Goal: Task Accomplishment & Management: Complete application form

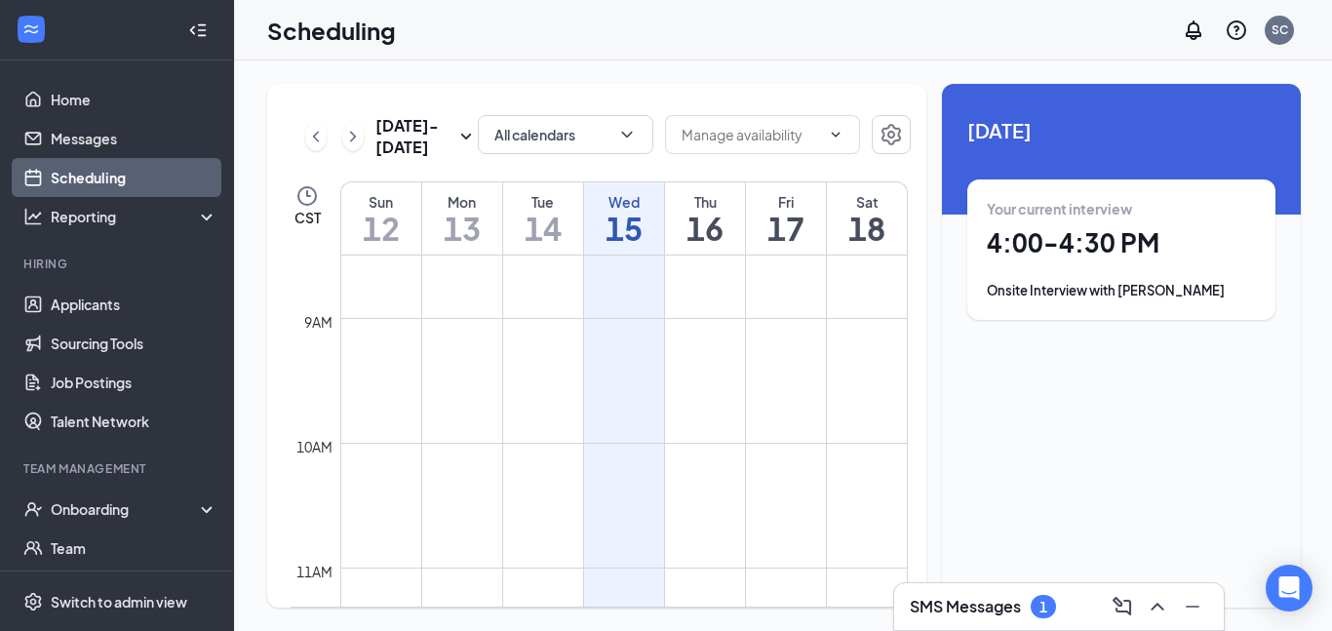
scroll to position [1068, 0]
drag, startPoint x: 1188, startPoint y: 613, endPoint x: 1190, endPoint y: 603, distance: 10.9
click at [1188, 611] on icon "Minimize" at bounding box center [1192, 606] width 23 height 23
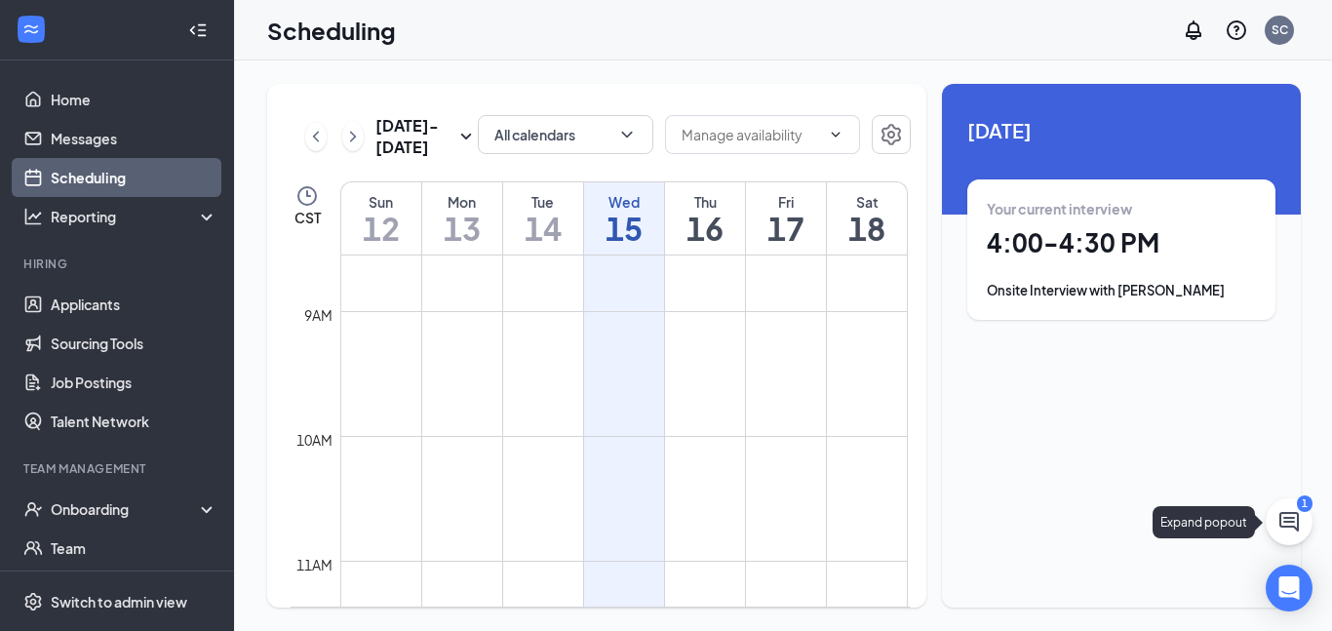
click at [1297, 519] on icon "ChatActive" at bounding box center [1290, 522] width 20 height 20
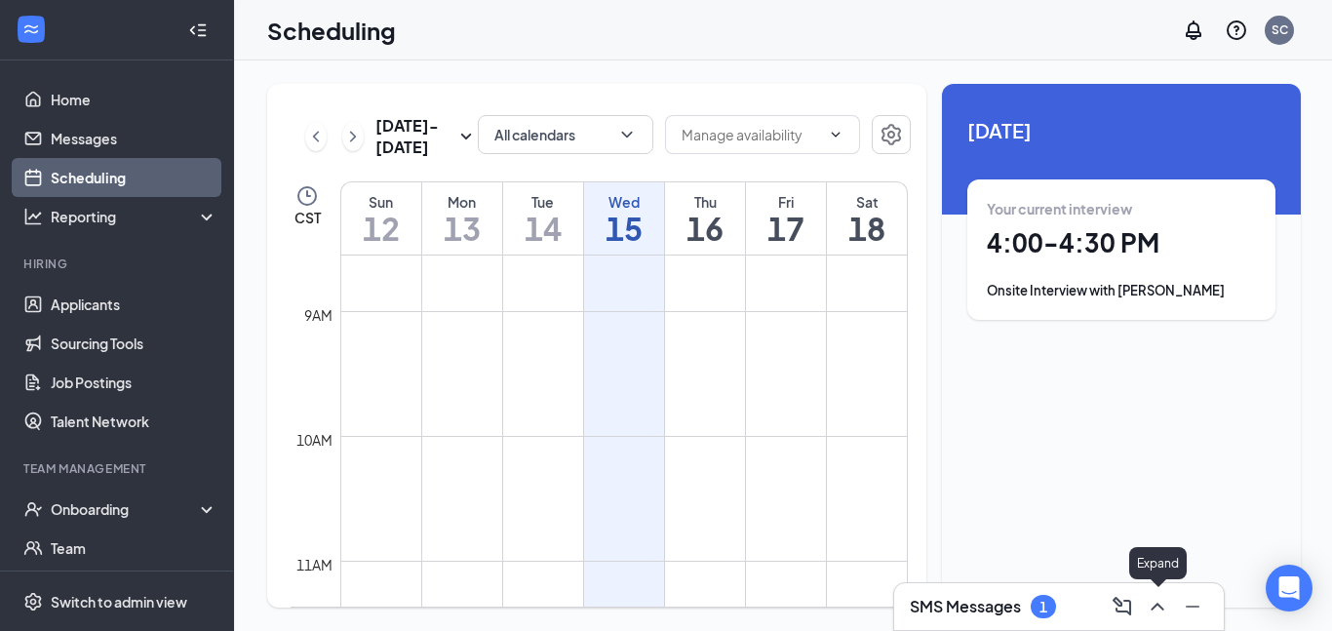
click at [1155, 607] on icon "ChevronUp" at bounding box center [1157, 607] width 13 height 8
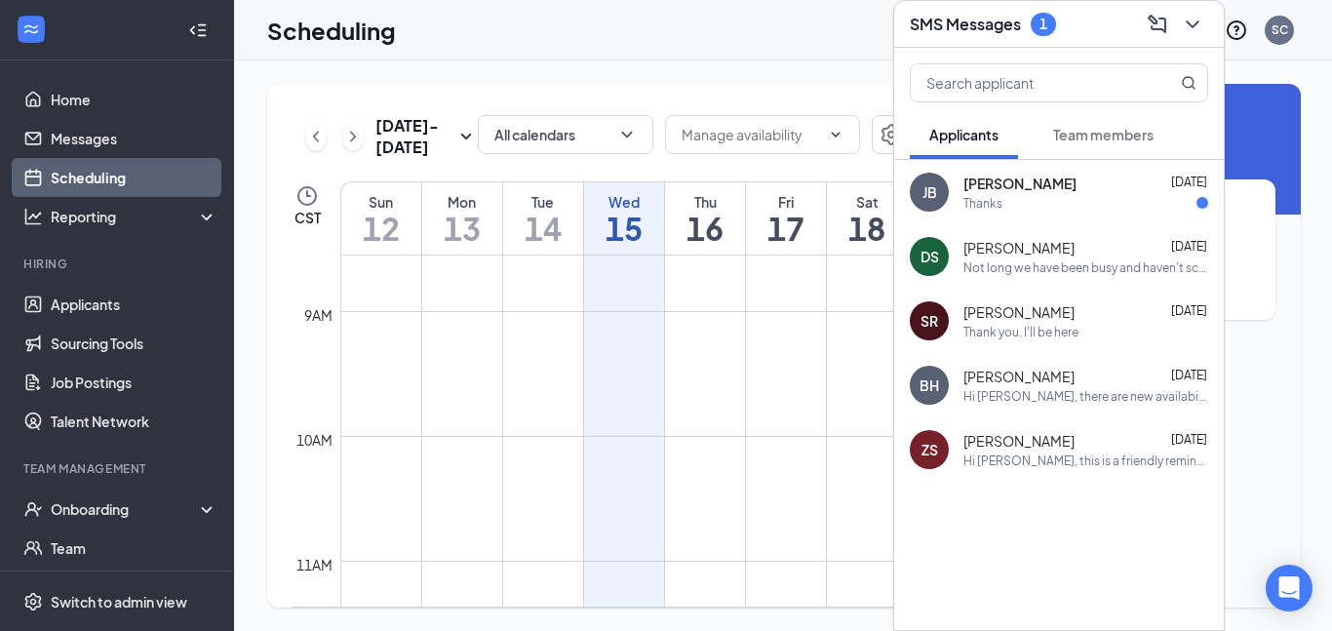
click at [1076, 210] on div "Thanks" at bounding box center [1086, 203] width 245 height 17
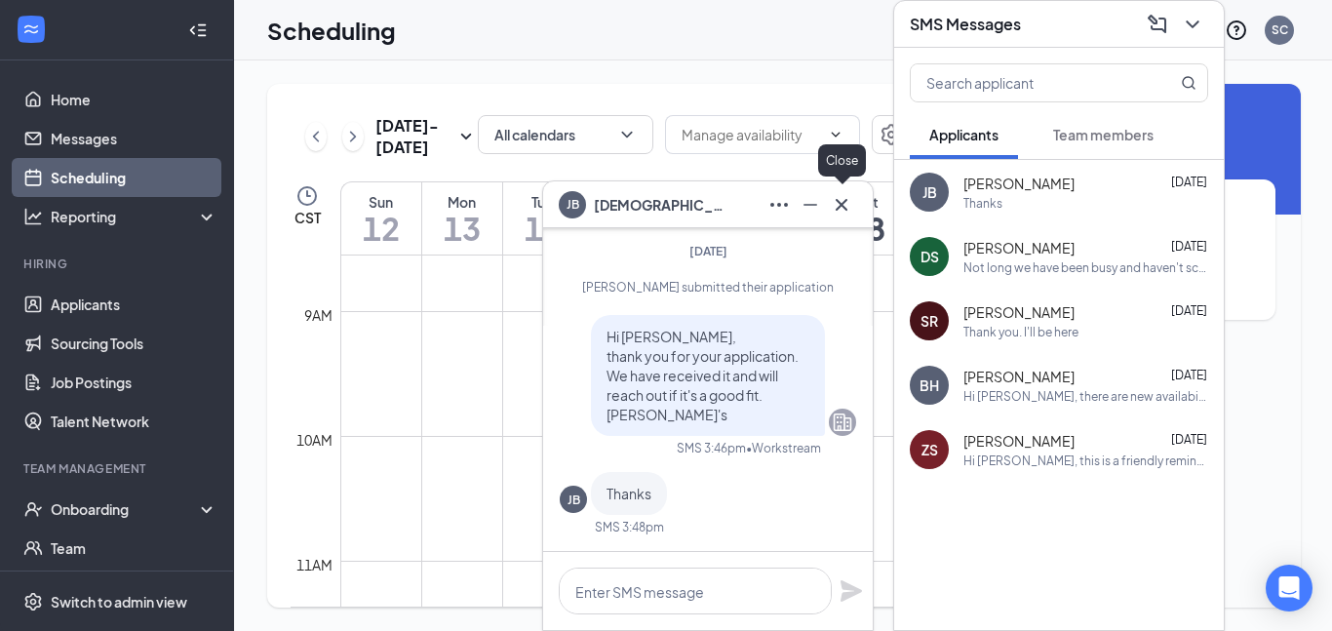
click at [849, 210] on icon "Cross" at bounding box center [841, 204] width 23 height 23
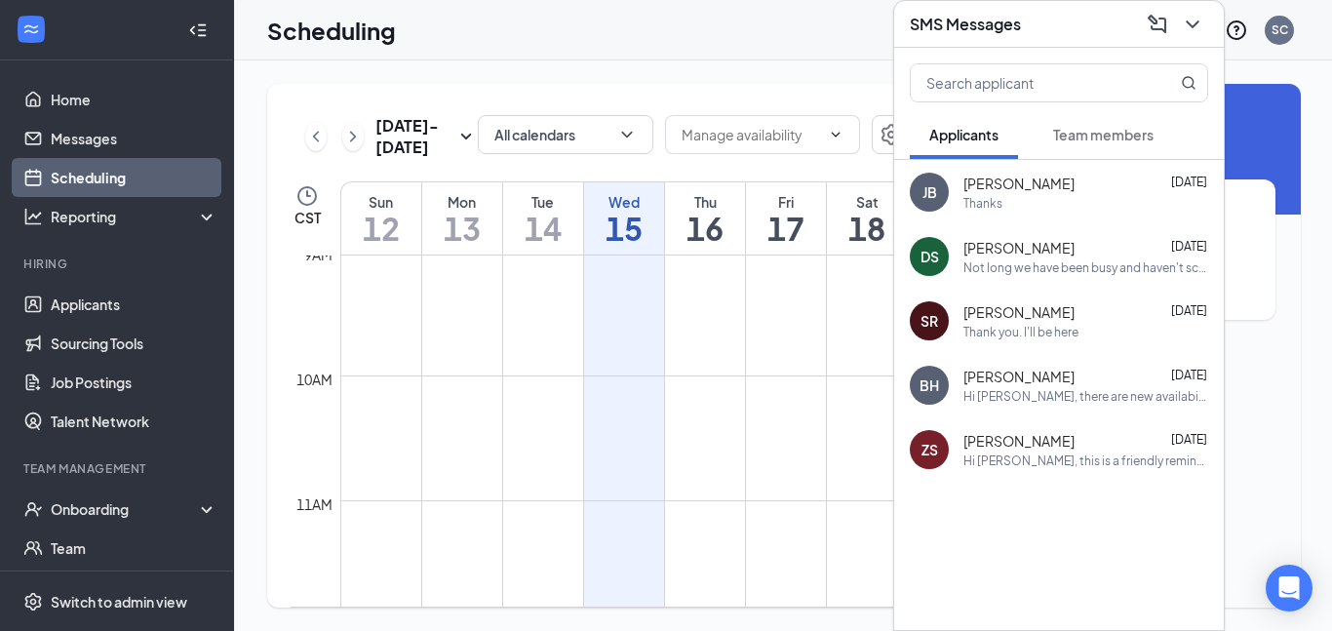
scroll to position [1177, 0]
click at [1187, 25] on icon "ChevronDown" at bounding box center [1192, 24] width 23 height 23
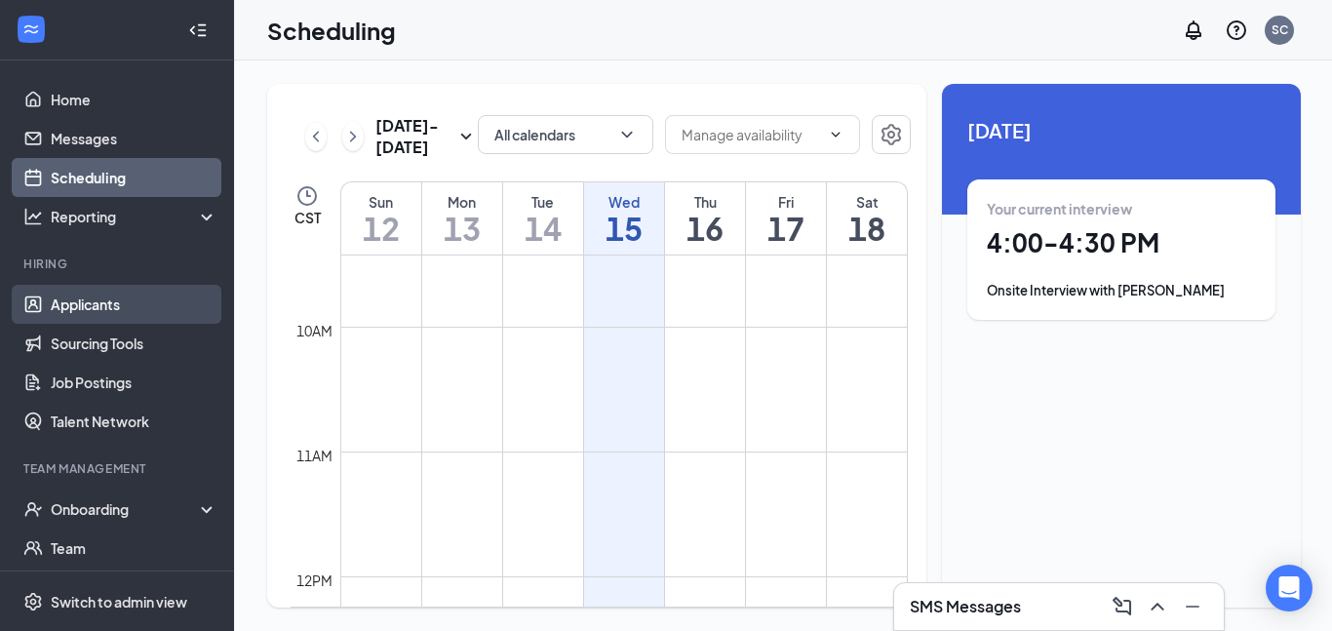
click at [133, 309] on link "Applicants" at bounding box center [134, 304] width 167 height 39
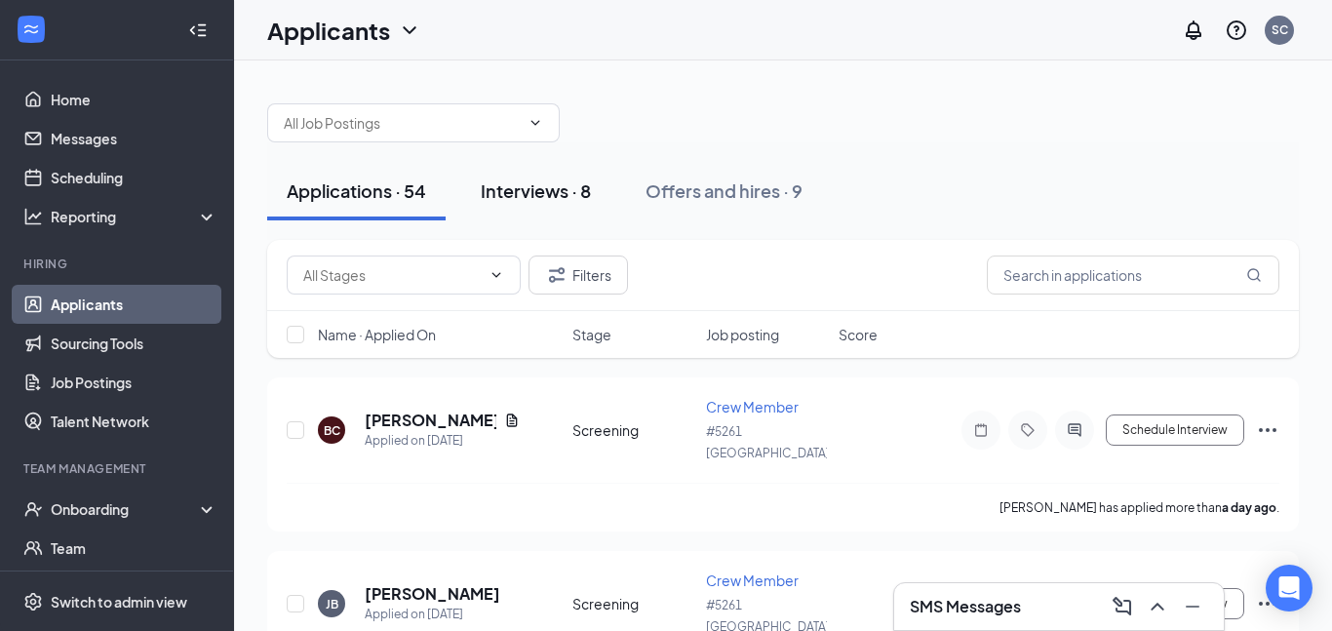
click at [559, 194] on div "Interviews · 8" at bounding box center [536, 190] width 110 height 24
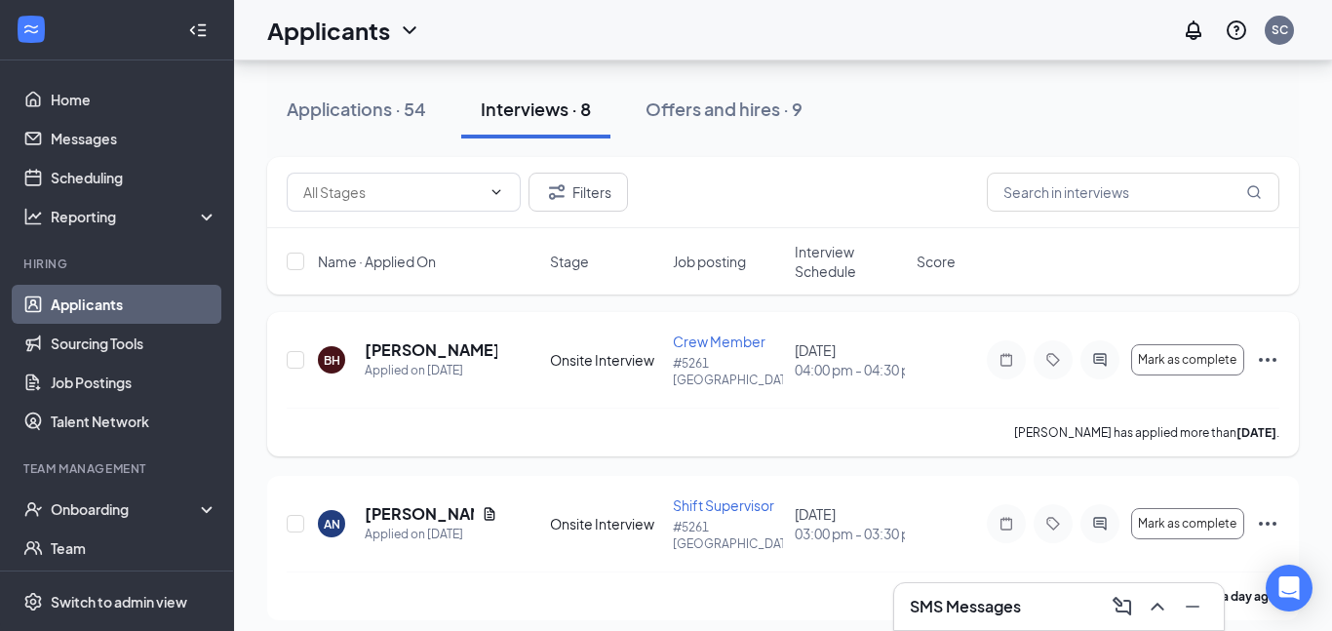
scroll to position [109, 0]
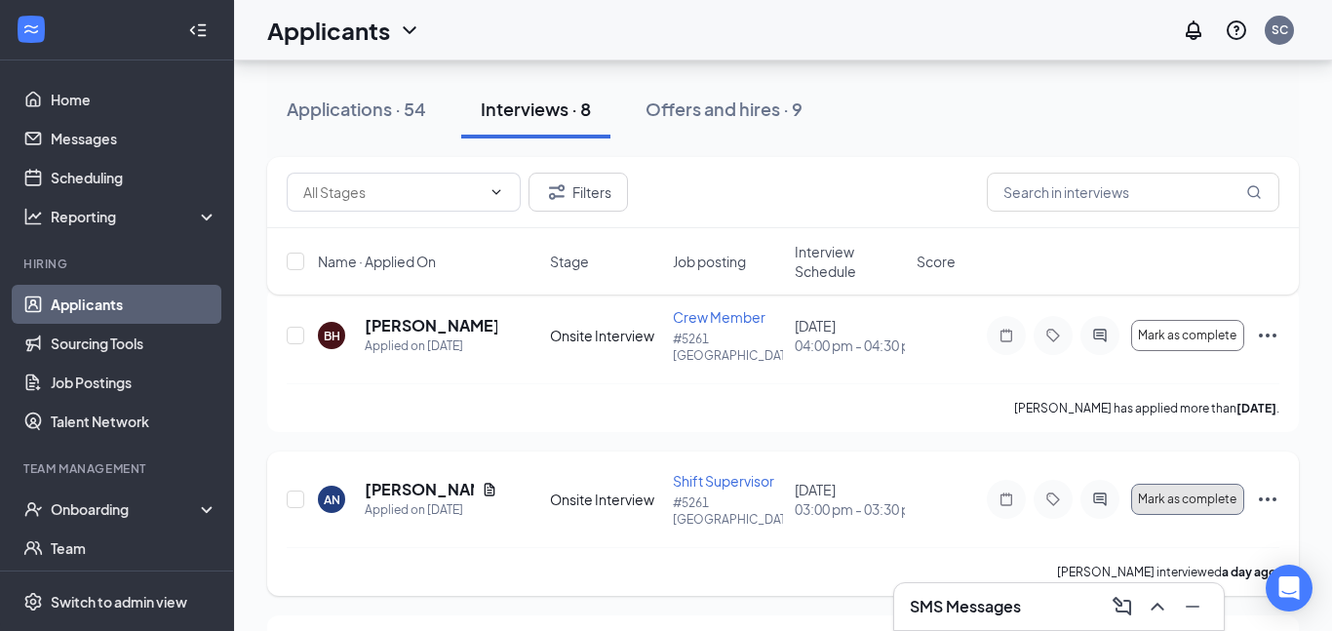
click at [1202, 503] on span "Mark as complete" at bounding box center [1187, 500] width 99 height 14
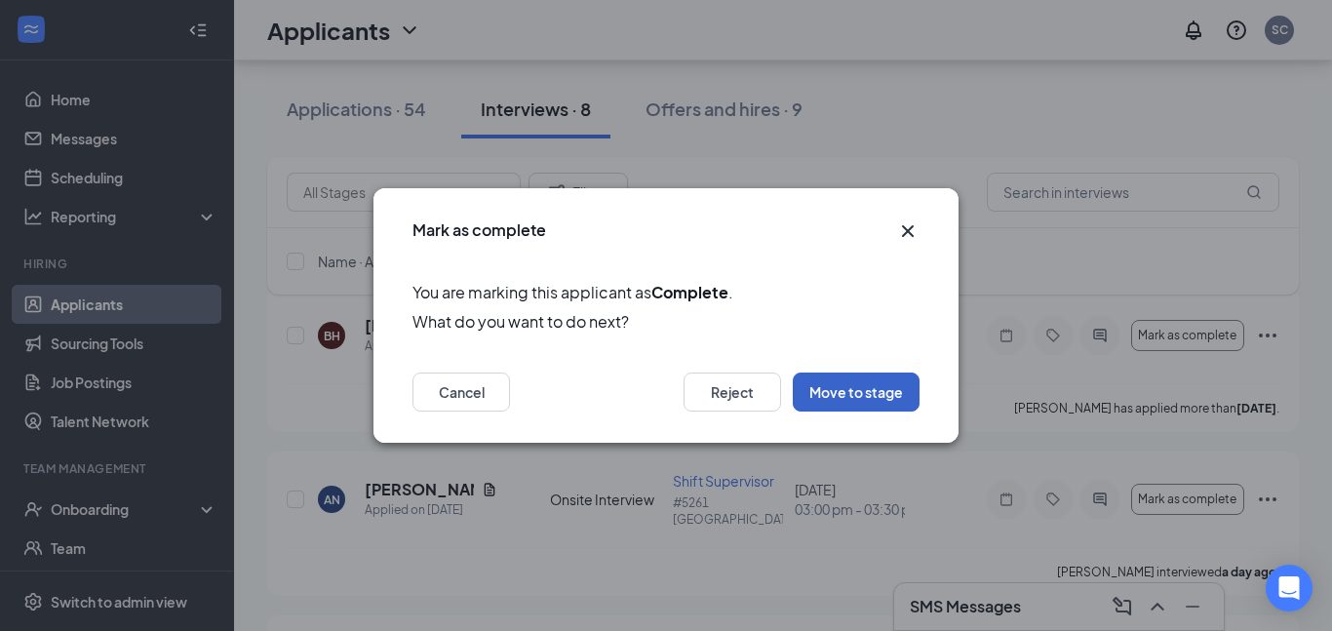
click at [865, 392] on button "Move to stage" at bounding box center [856, 392] width 127 height 39
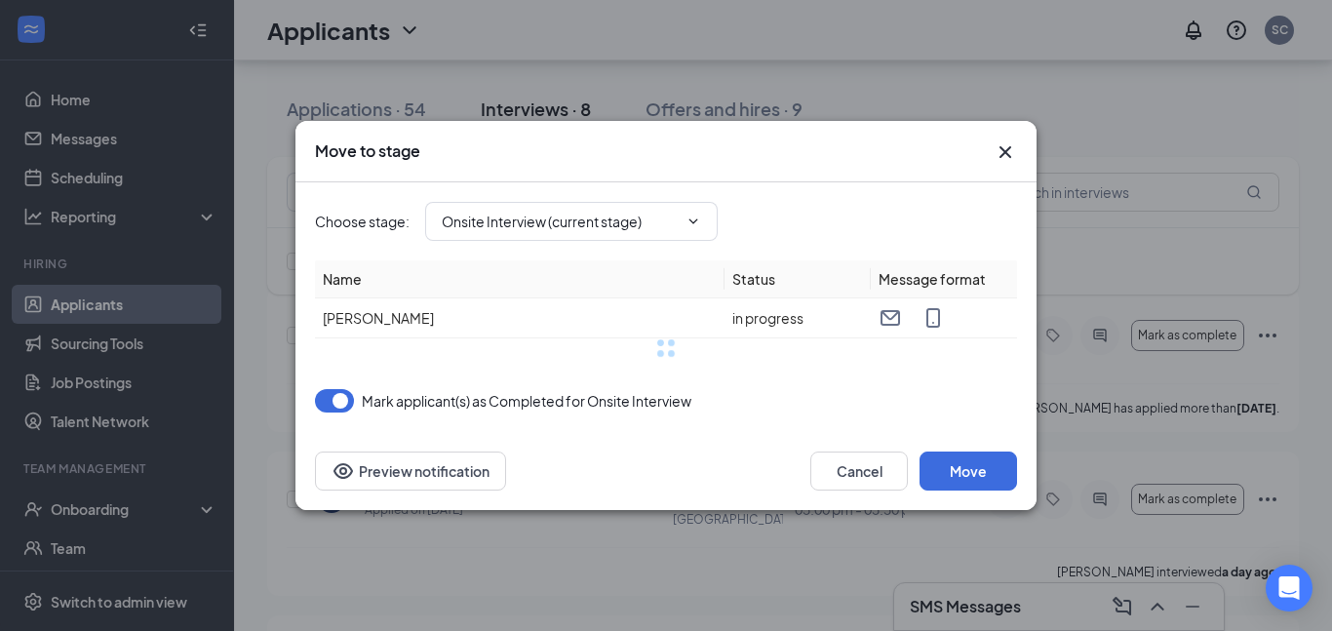
type input "Background Check (next stage)"
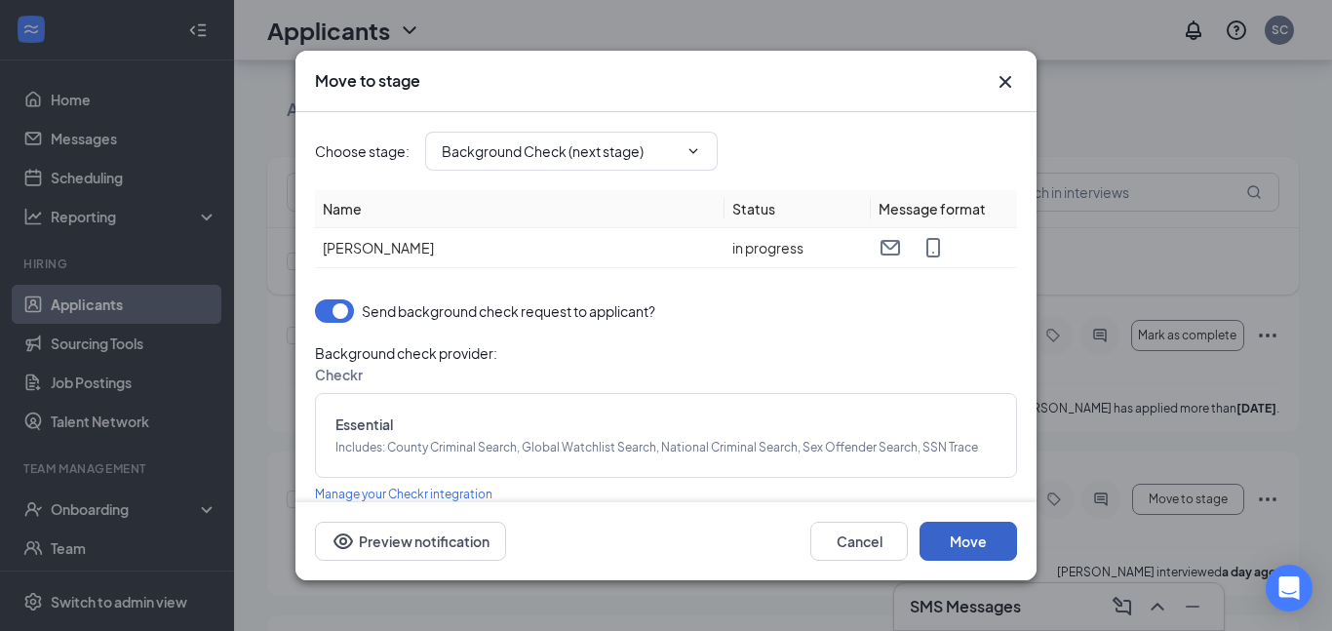
click at [963, 544] on button "Move" at bounding box center [969, 541] width 98 height 39
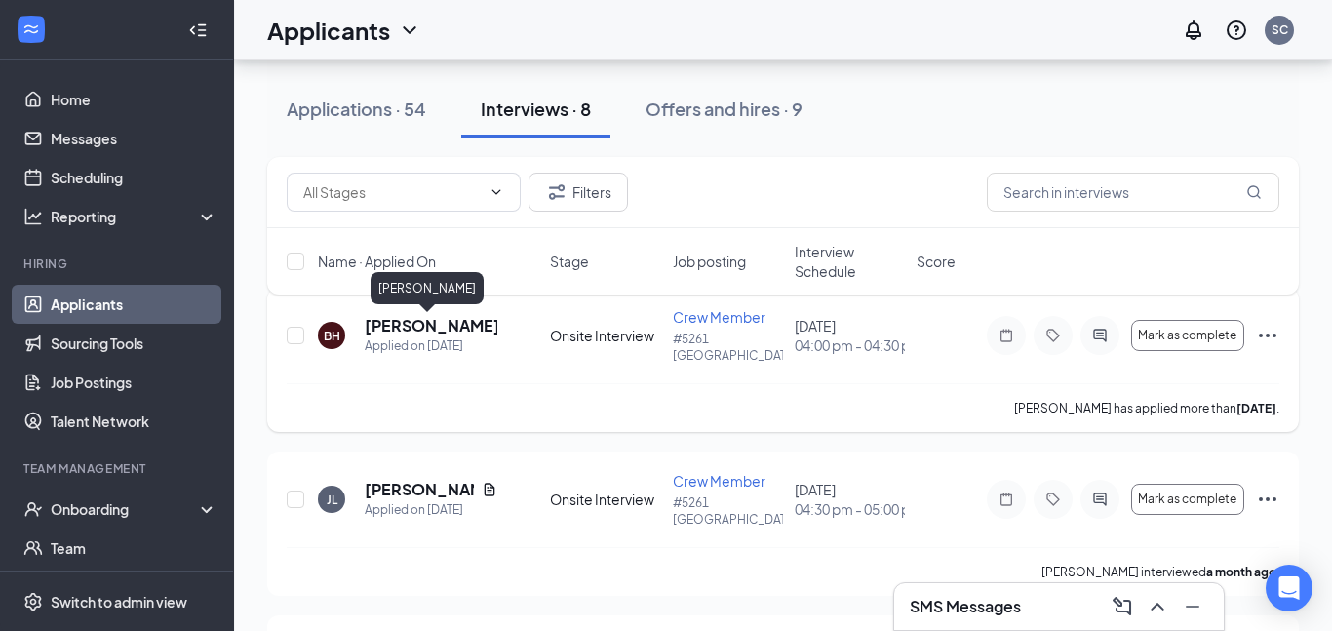
click at [380, 327] on h5 "[PERSON_NAME]" at bounding box center [431, 325] width 133 height 21
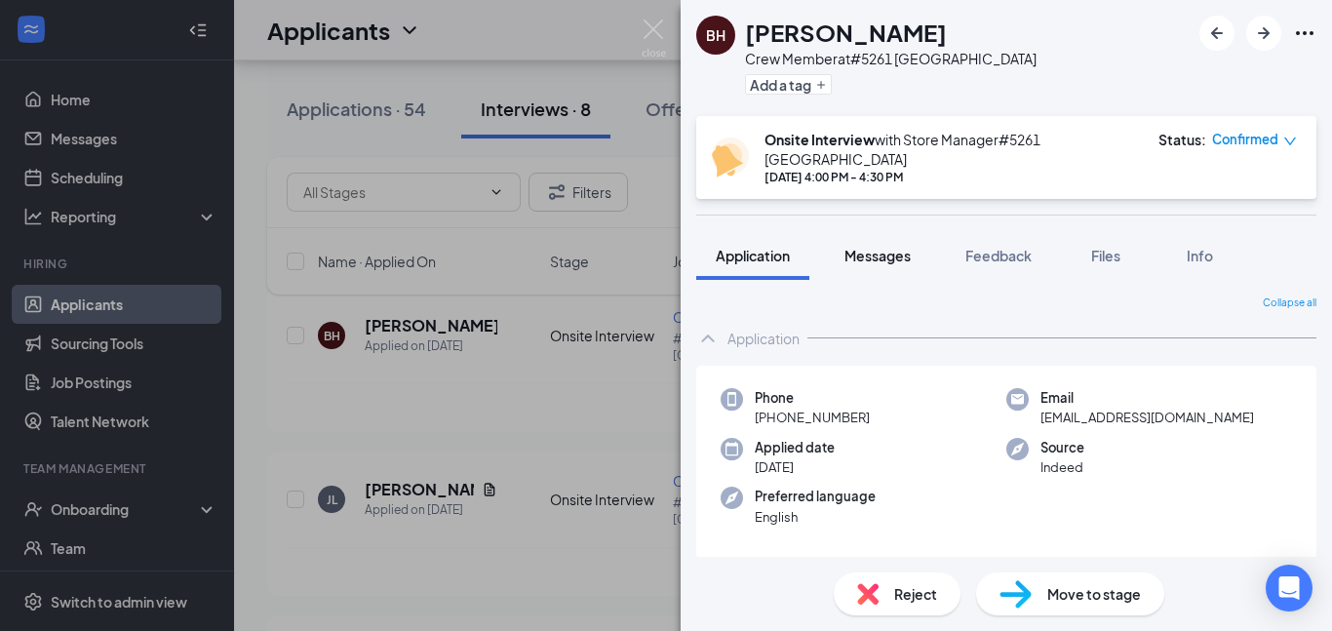
click at [869, 247] on span "Messages" at bounding box center [878, 256] width 66 height 18
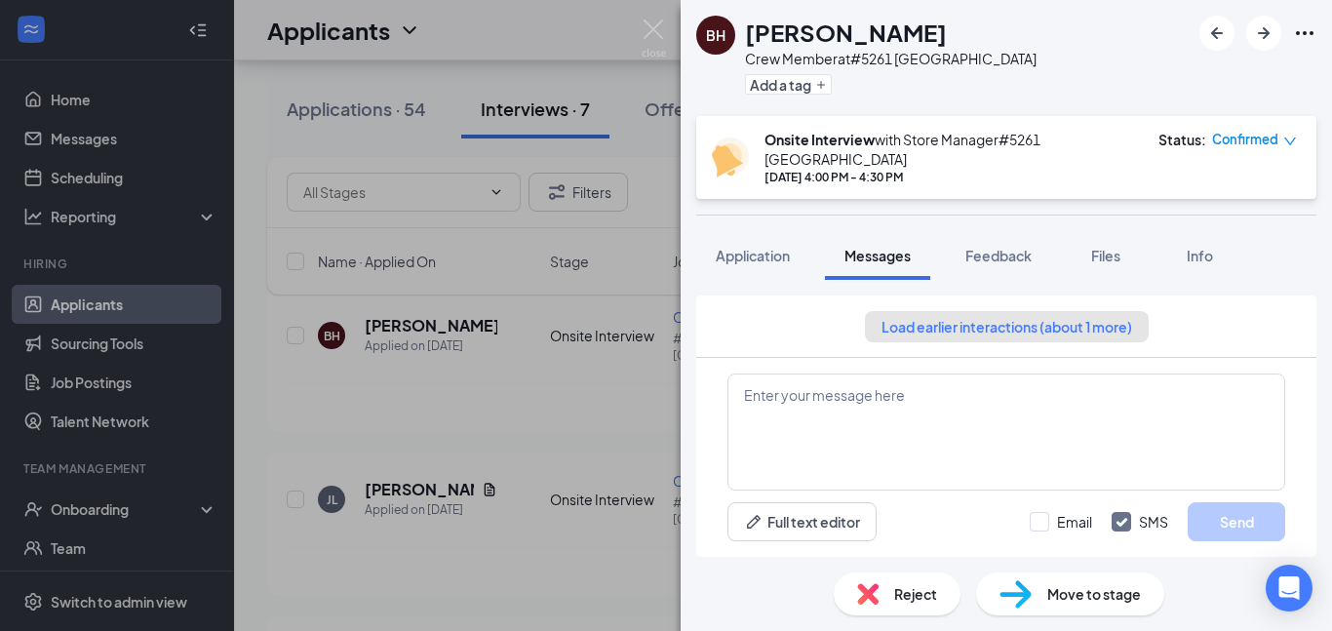
click at [1016, 311] on button "Load earlier interactions (about 1 more)" at bounding box center [1007, 326] width 284 height 31
click at [1121, 247] on span "Files" at bounding box center [1105, 256] width 29 height 18
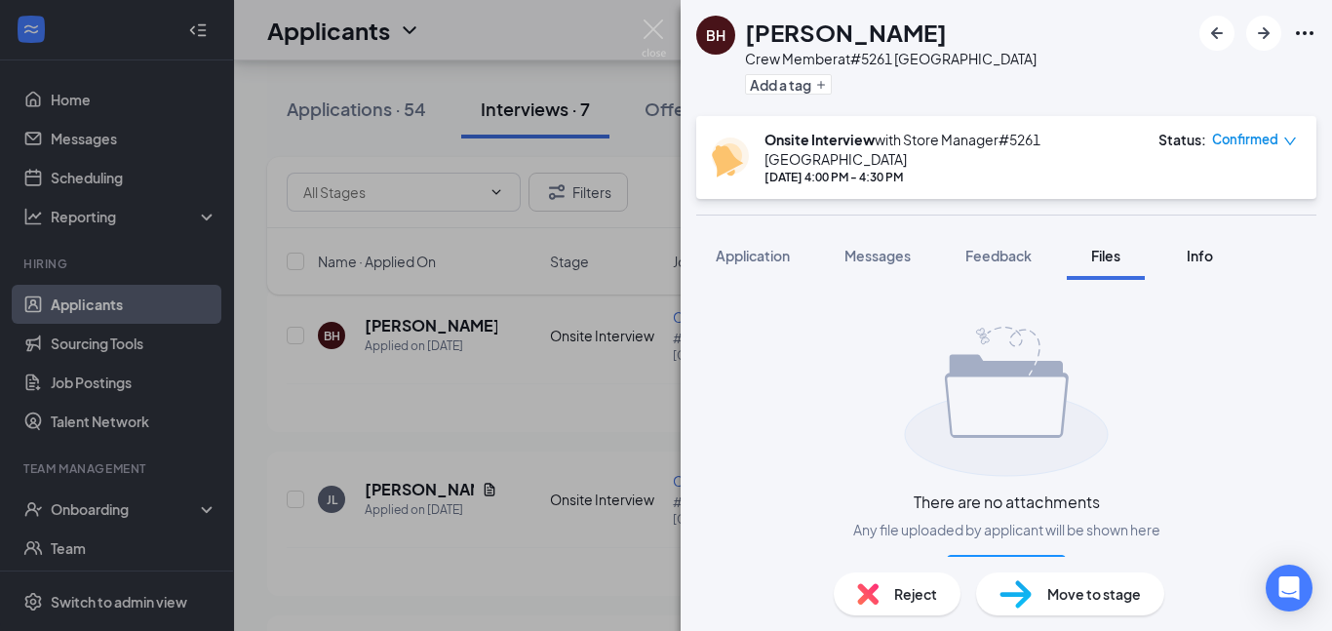
click at [1195, 247] on span "Info" at bounding box center [1200, 256] width 26 height 18
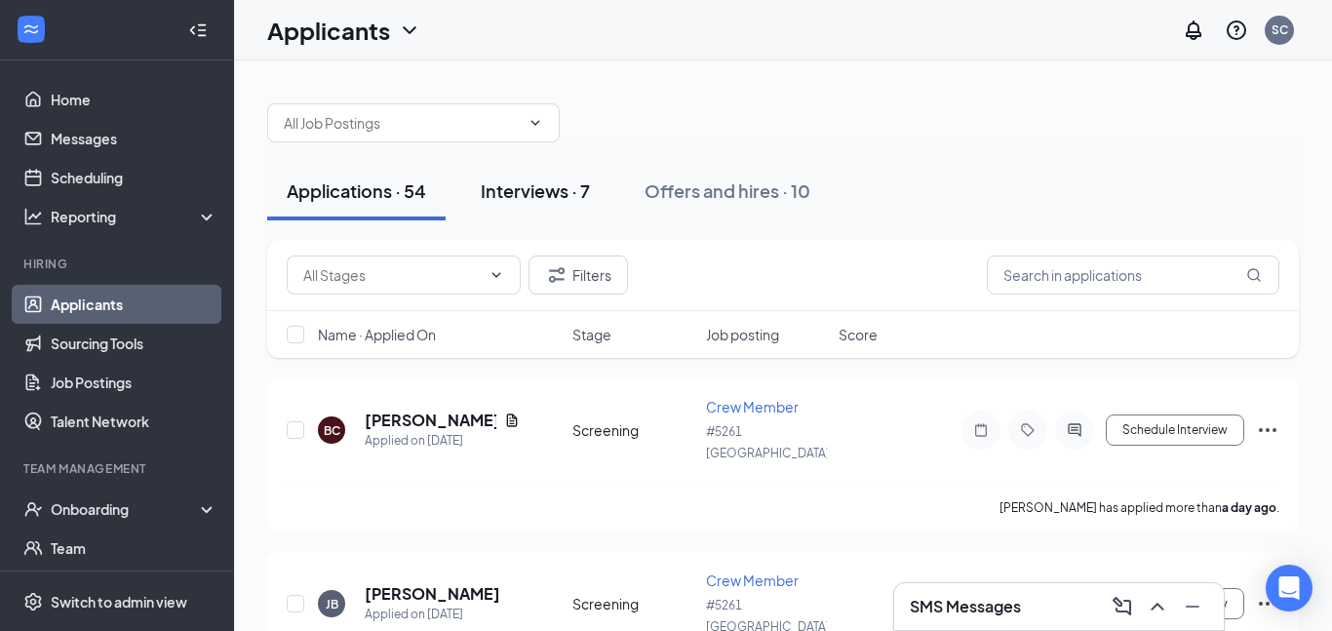
click at [517, 202] on div "Interviews · 7" at bounding box center [535, 190] width 109 height 24
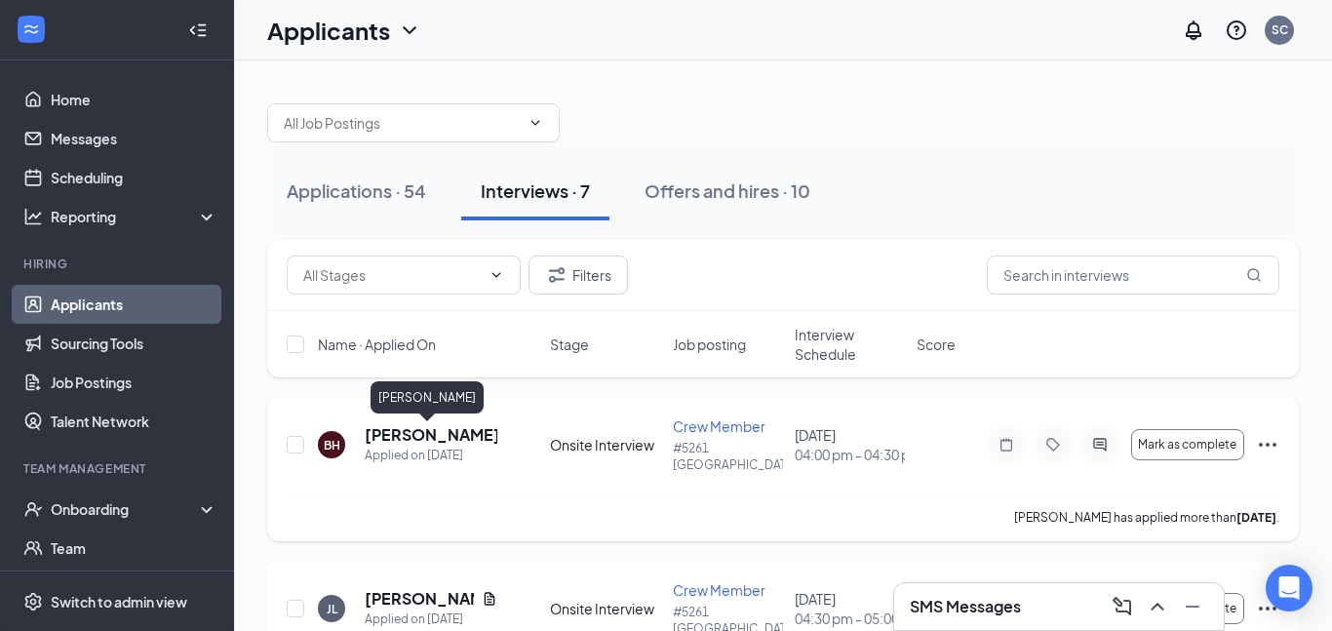
click at [408, 429] on h5 "[PERSON_NAME]" at bounding box center [431, 434] width 133 height 21
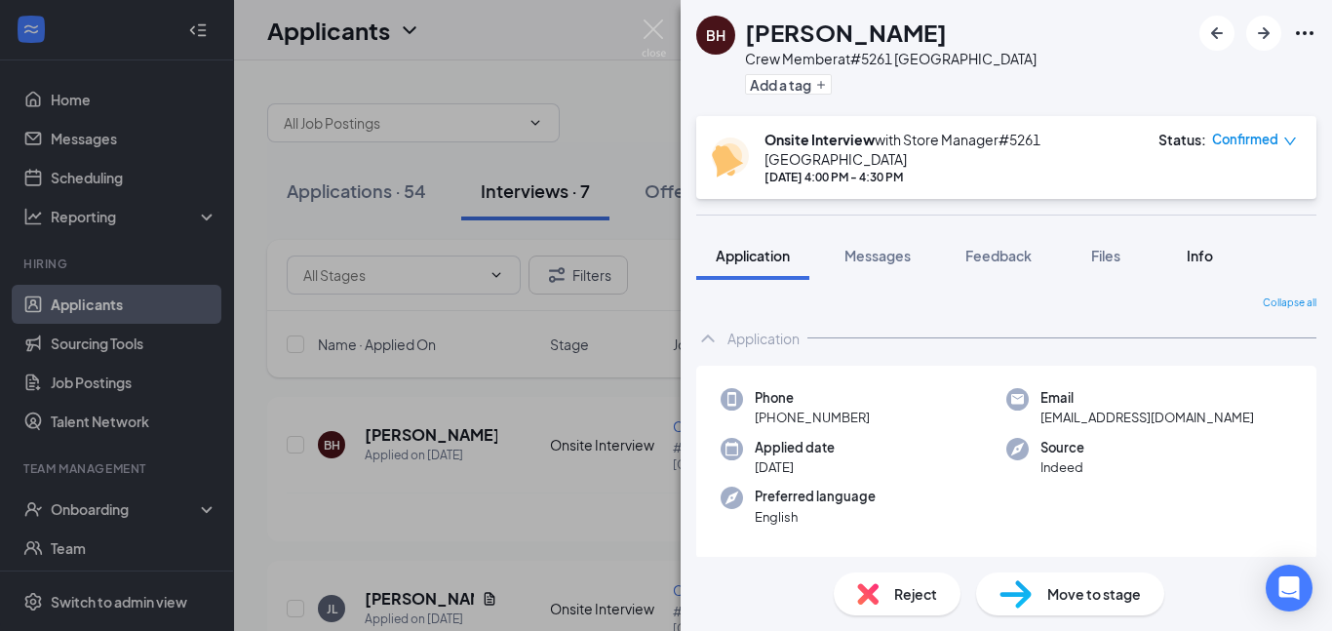
click at [1210, 248] on span "Info" at bounding box center [1200, 256] width 26 height 18
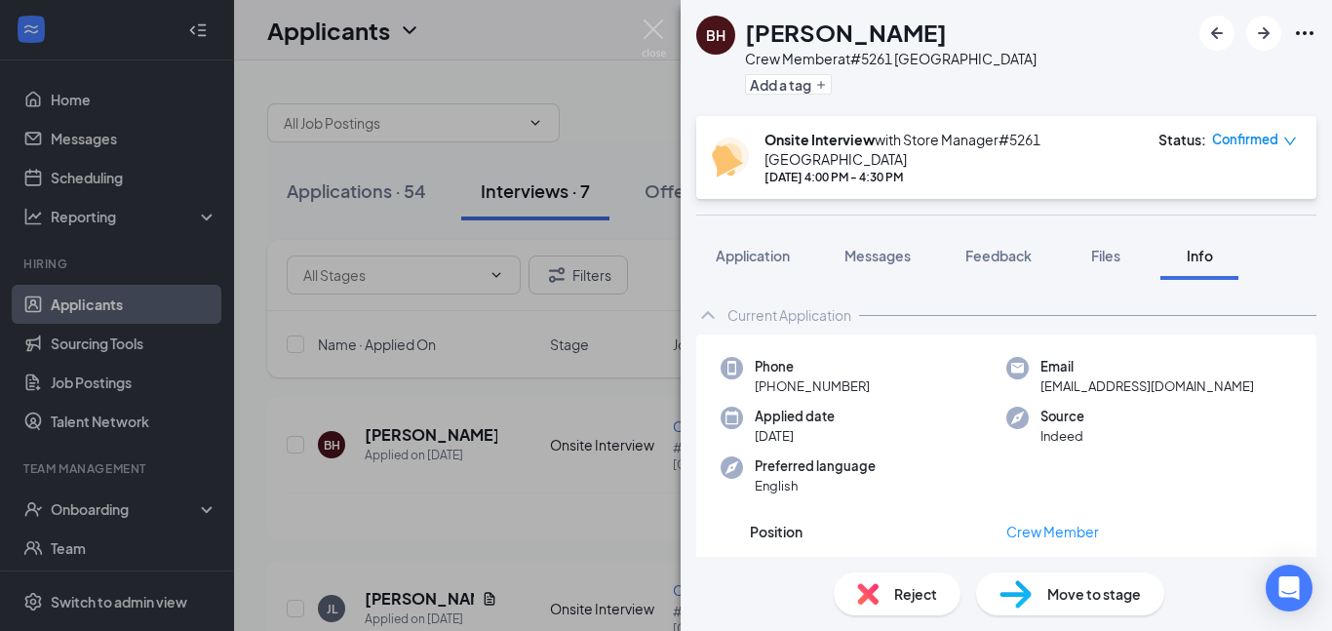
click at [734, 374] on div "Phone [PHONE_NUMBER]" at bounding box center [864, 377] width 286 height 40
click at [718, 399] on div "Phone [PHONE_NUMBER] Email [EMAIL_ADDRESS][DOMAIN_NAME] Applied date [DATE] Sou…" at bounding box center [1006, 432] width 620 height 194
click at [1119, 590] on span "Move to stage" at bounding box center [1095, 593] width 94 height 21
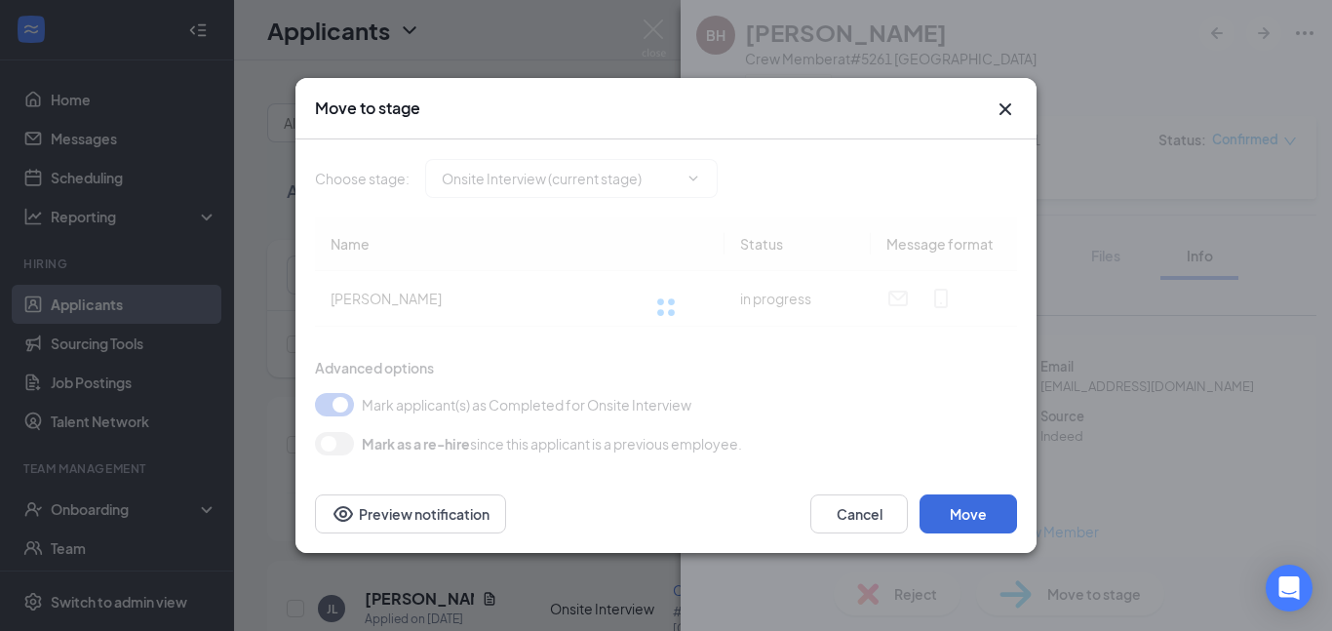
type input "Hiring Complete (final stage)"
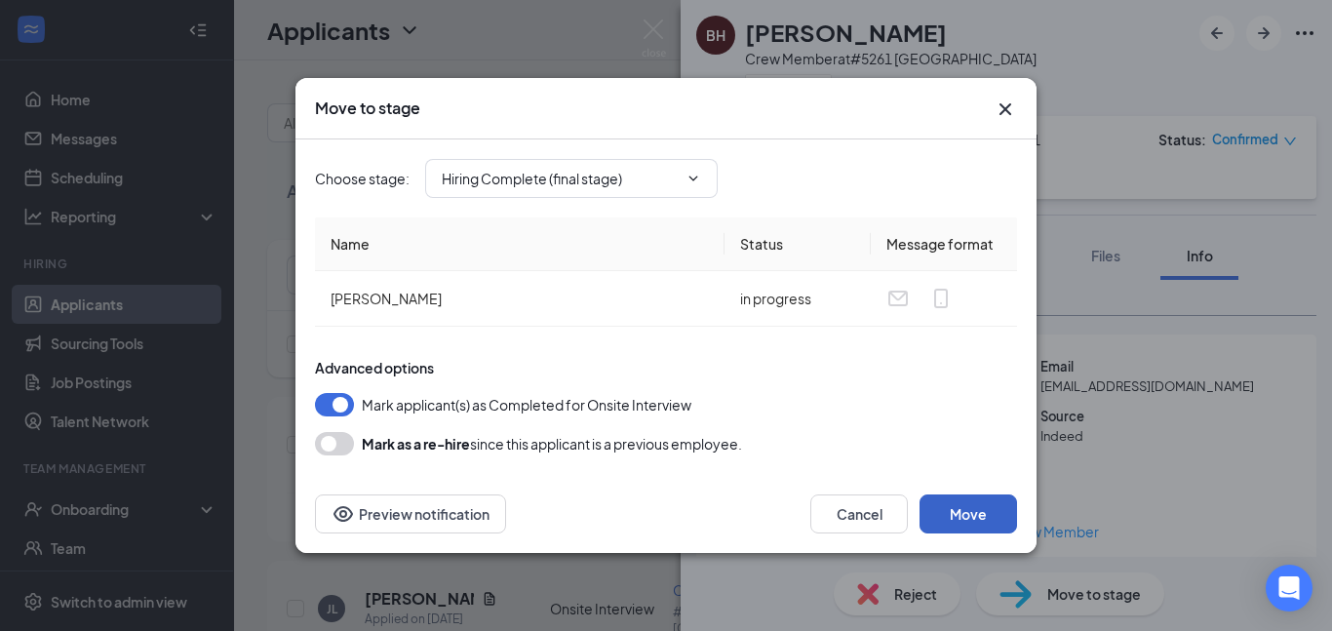
click at [981, 515] on button "Move" at bounding box center [969, 514] width 98 height 39
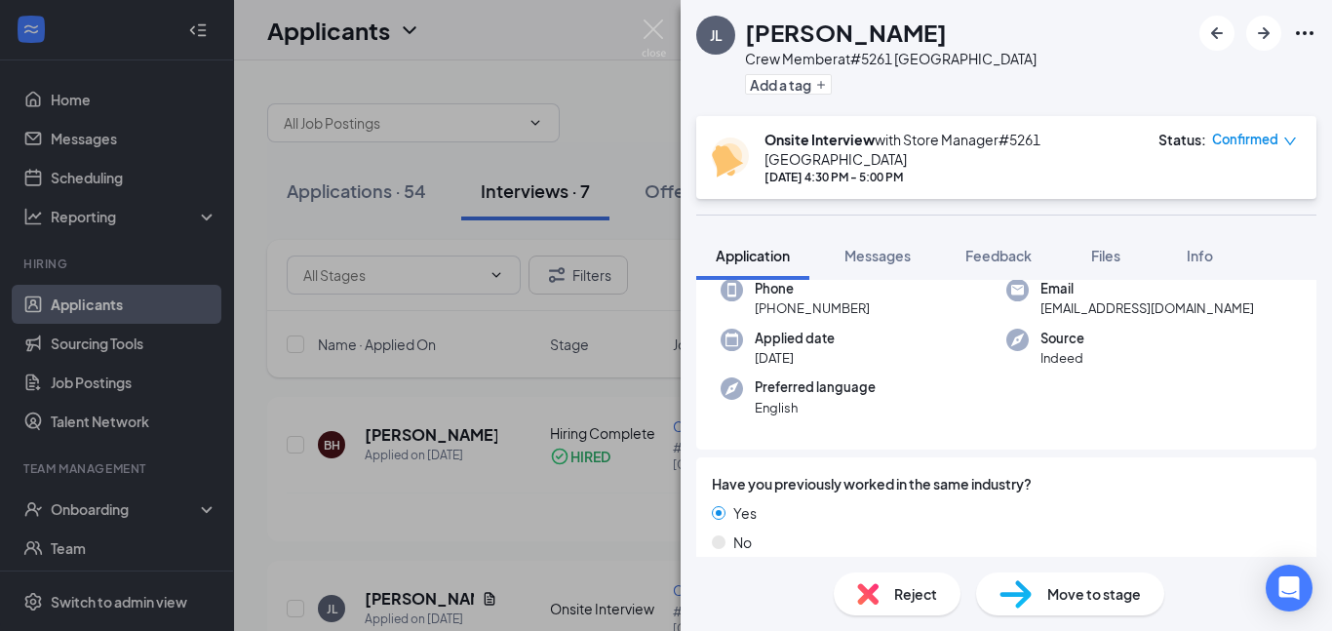
scroll to position [218, 0]
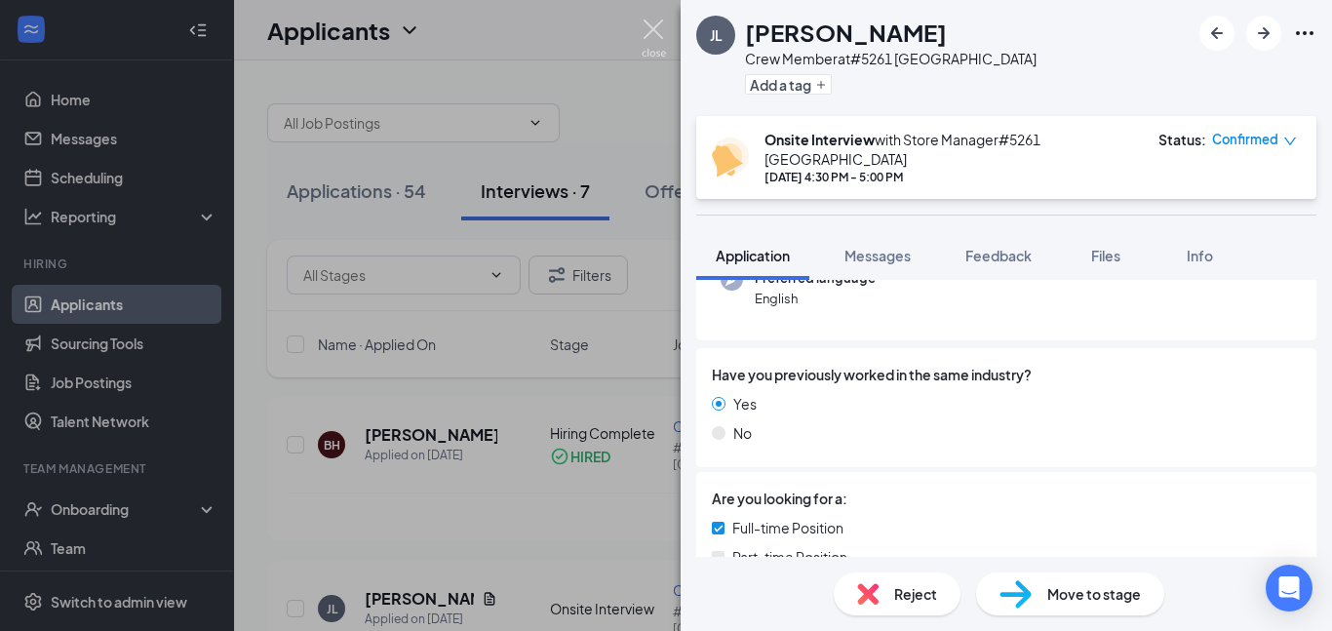
click at [642, 28] on img at bounding box center [654, 39] width 24 height 38
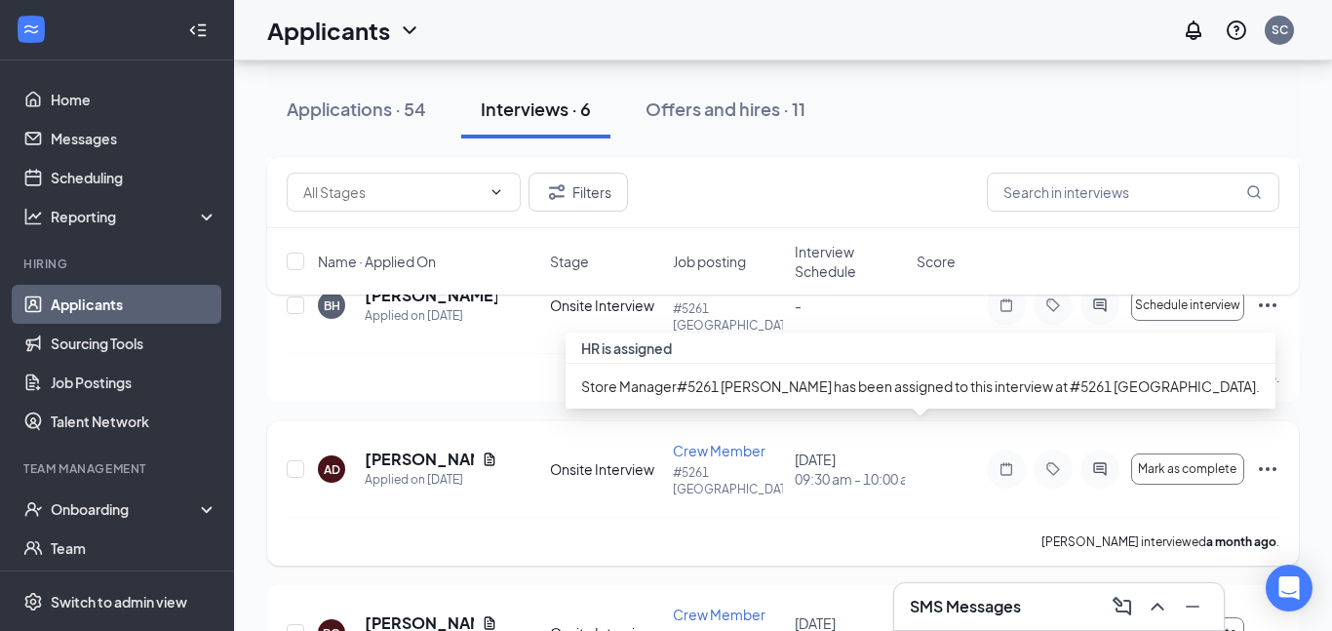
scroll to position [328, 0]
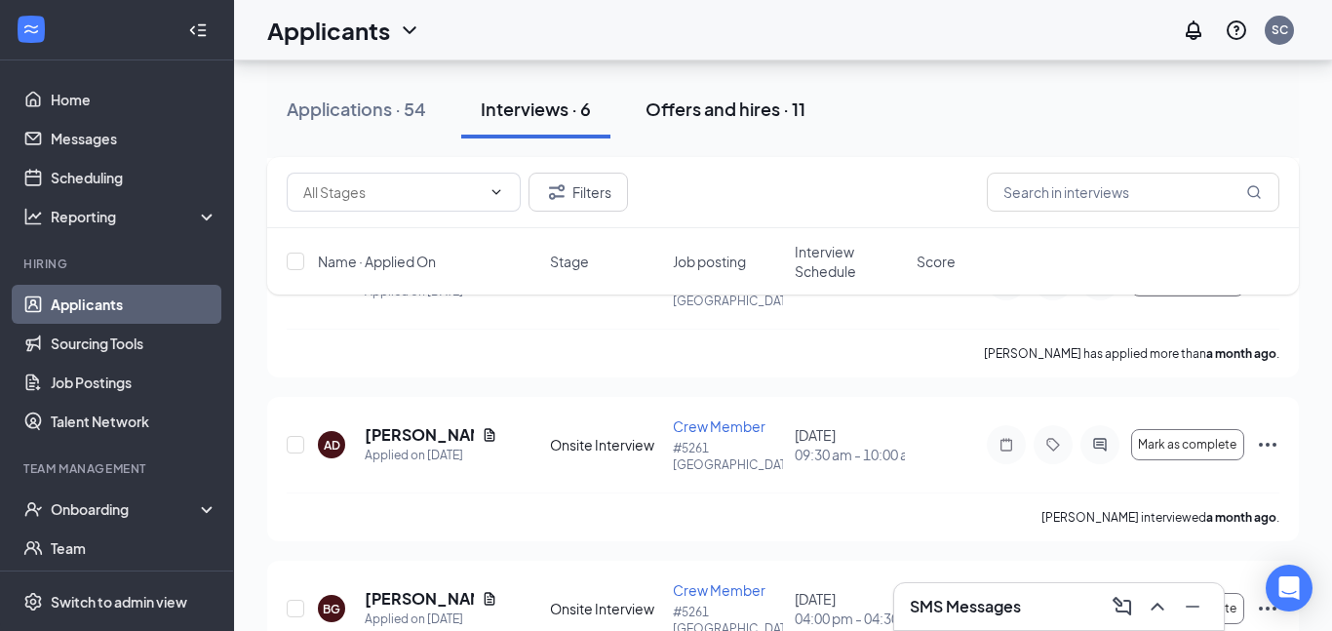
click at [775, 119] on div "Offers and hires · 11" at bounding box center [726, 109] width 160 height 24
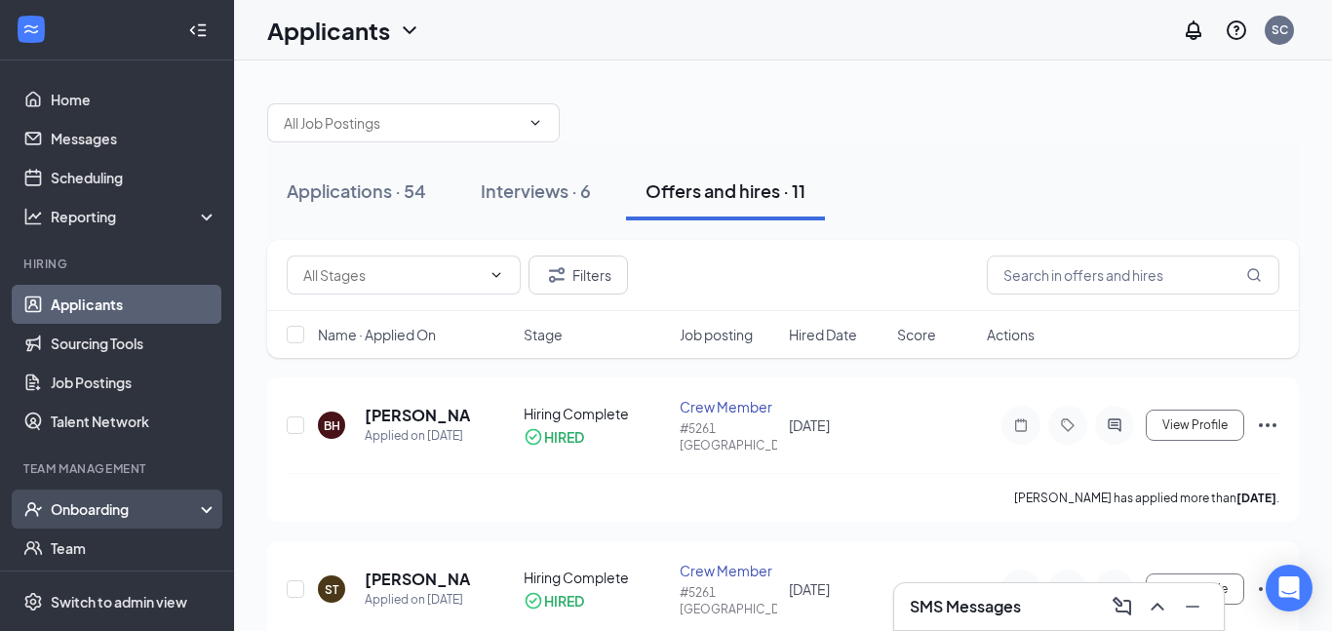
click at [64, 504] on div "Onboarding" at bounding box center [126, 509] width 150 height 20
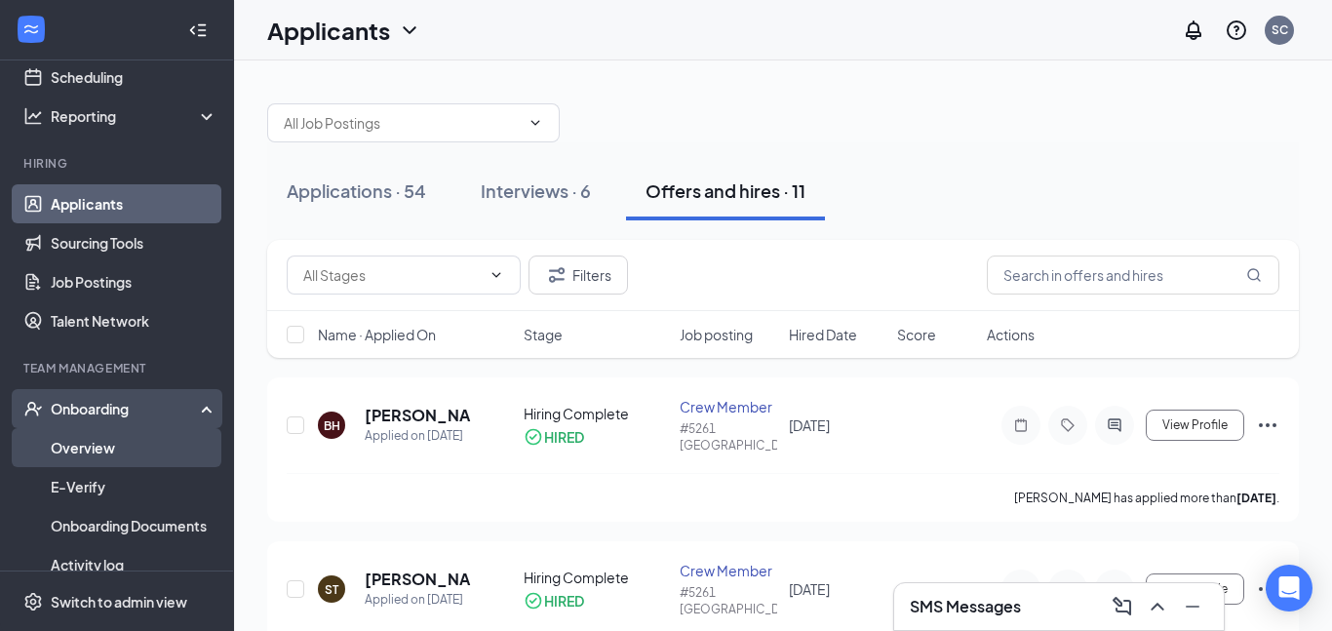
scroll to position [218, 0]
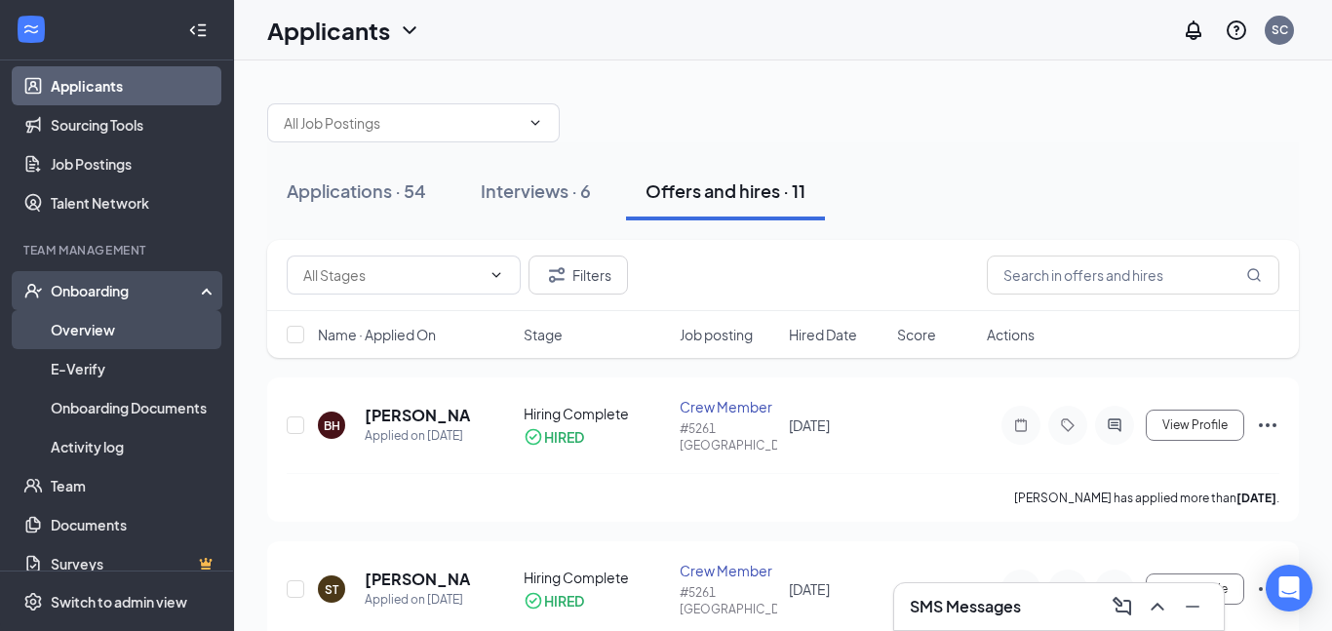
click at [123, 320] on link "Overview" at bounding box center [134, 329] width 167 height 39
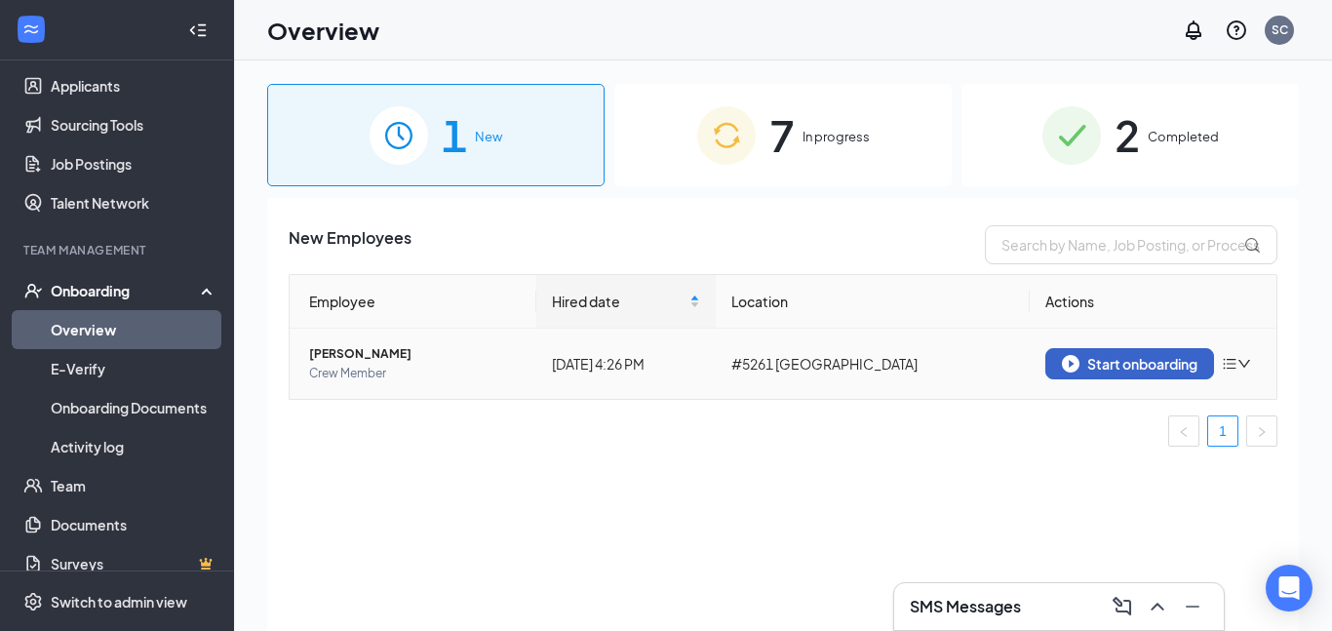
click at [1128, 364] on div "Start onboarding" at bounding box center [1130, 364] width 136 height 18
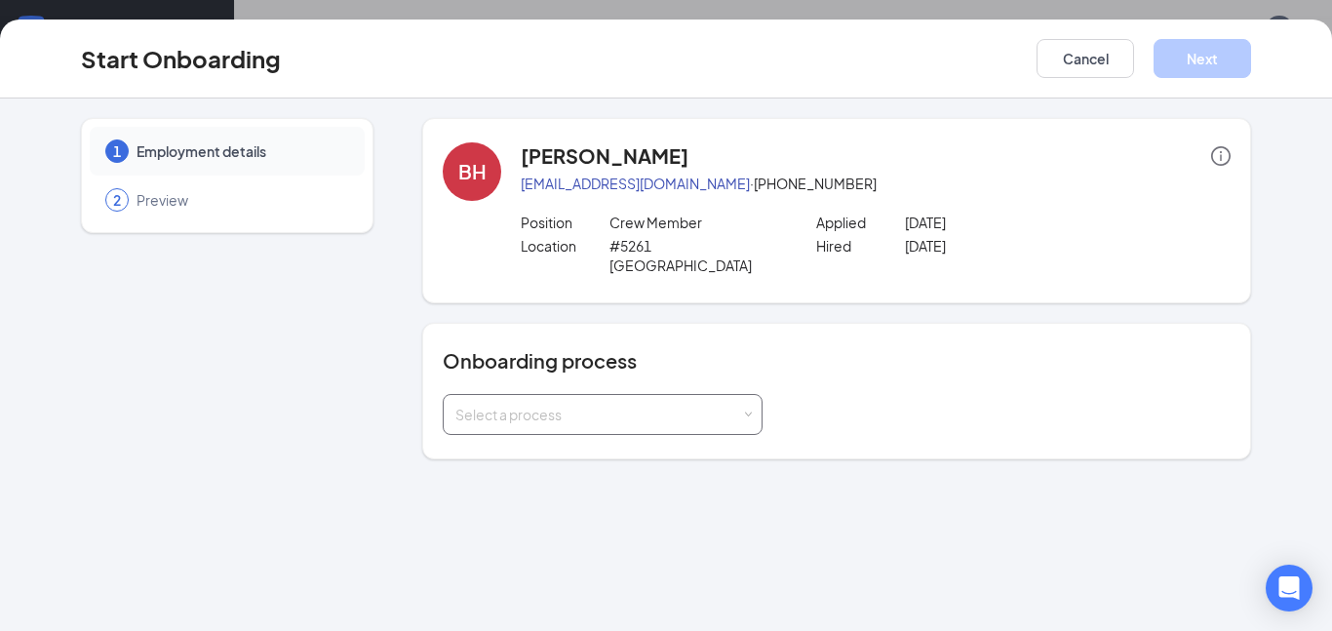
click at [744, 404] on div "Select a process" at bounding box center [602, 414] width 295 height 39
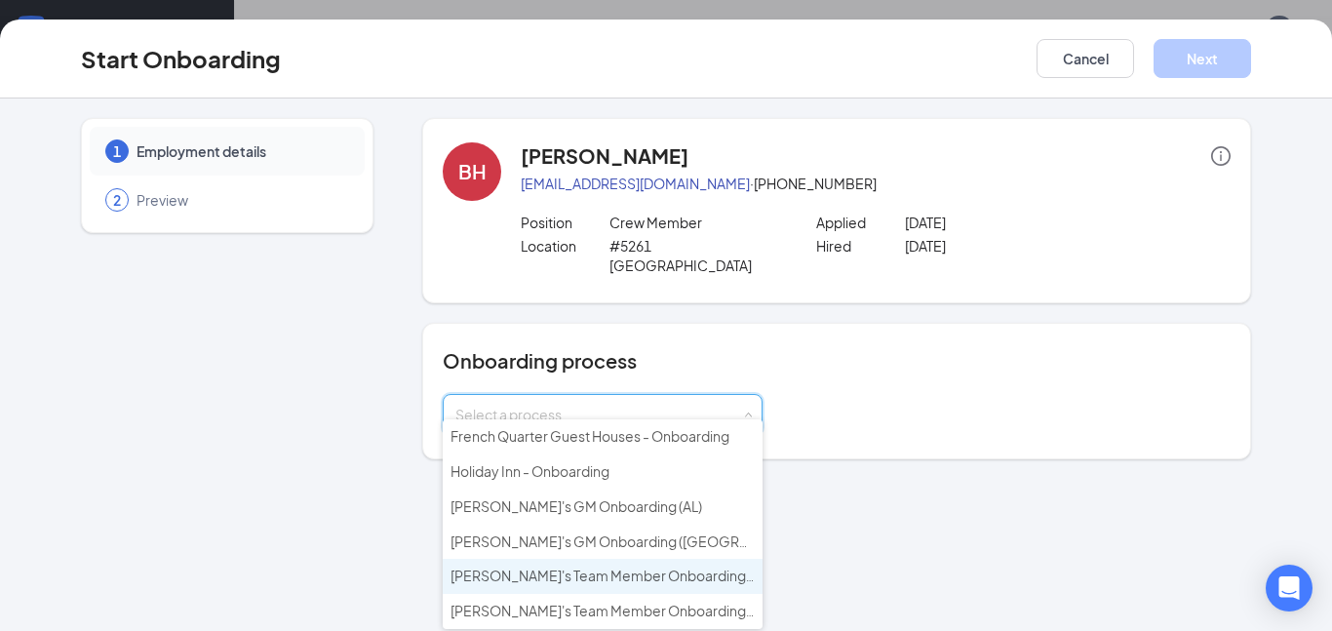
click at [627, 575] on span "[PERSON_NAME]'s Team Member Onboarding ([GEOGRAPHIC_DATA])" at bounding box center [675, 576] width 448 height 18
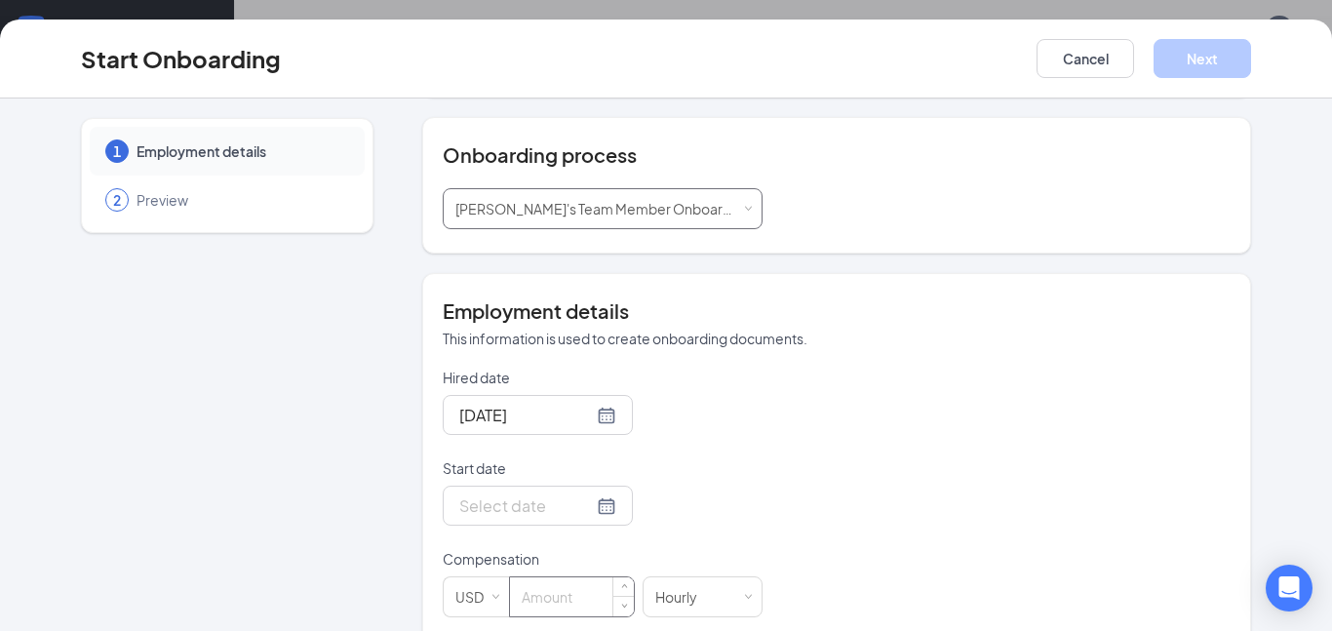
scroll to position [218, 0]
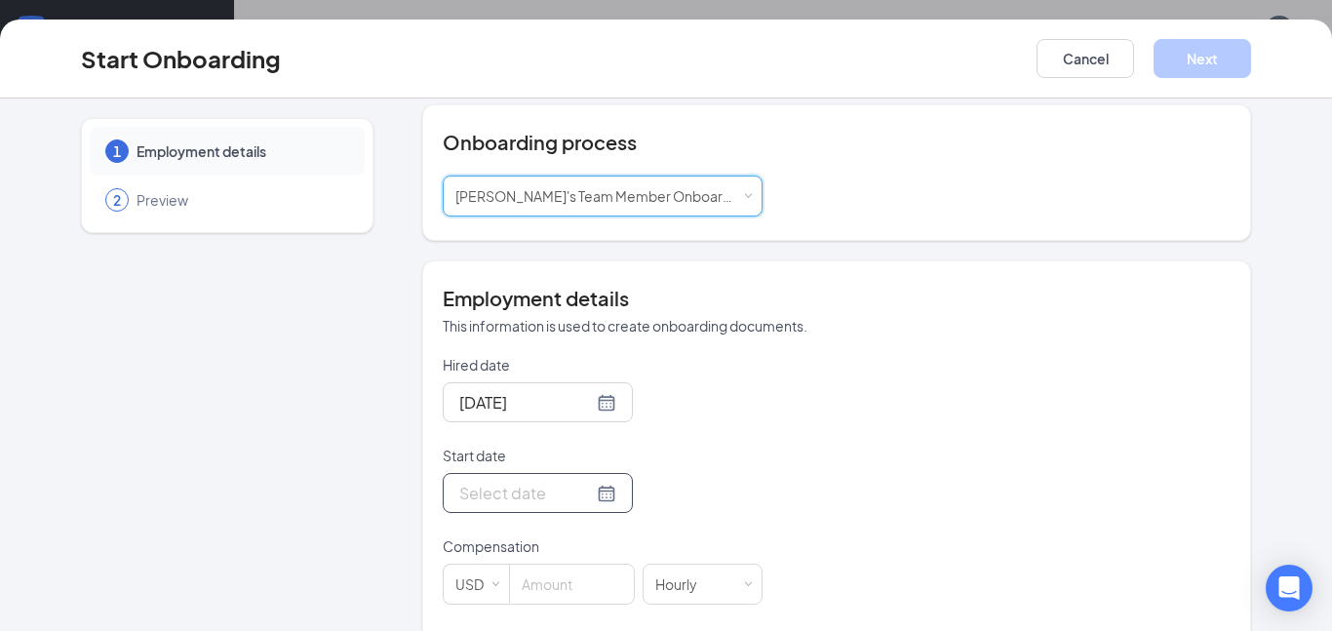
click at [563, 481] on input "Start date" at bounding box center [526, 493] width 134 height 24
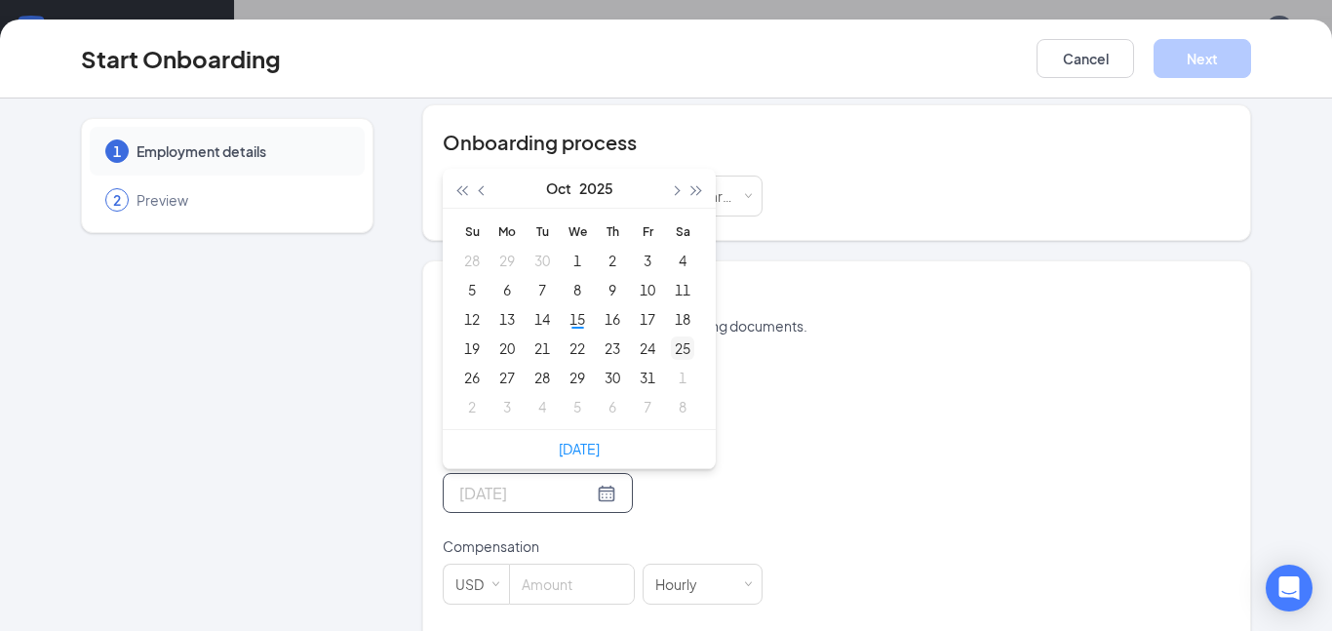
type input "[DATE]"
click at [679, 307] on div "18" at bounding box center [682, 318] width 23 height 23
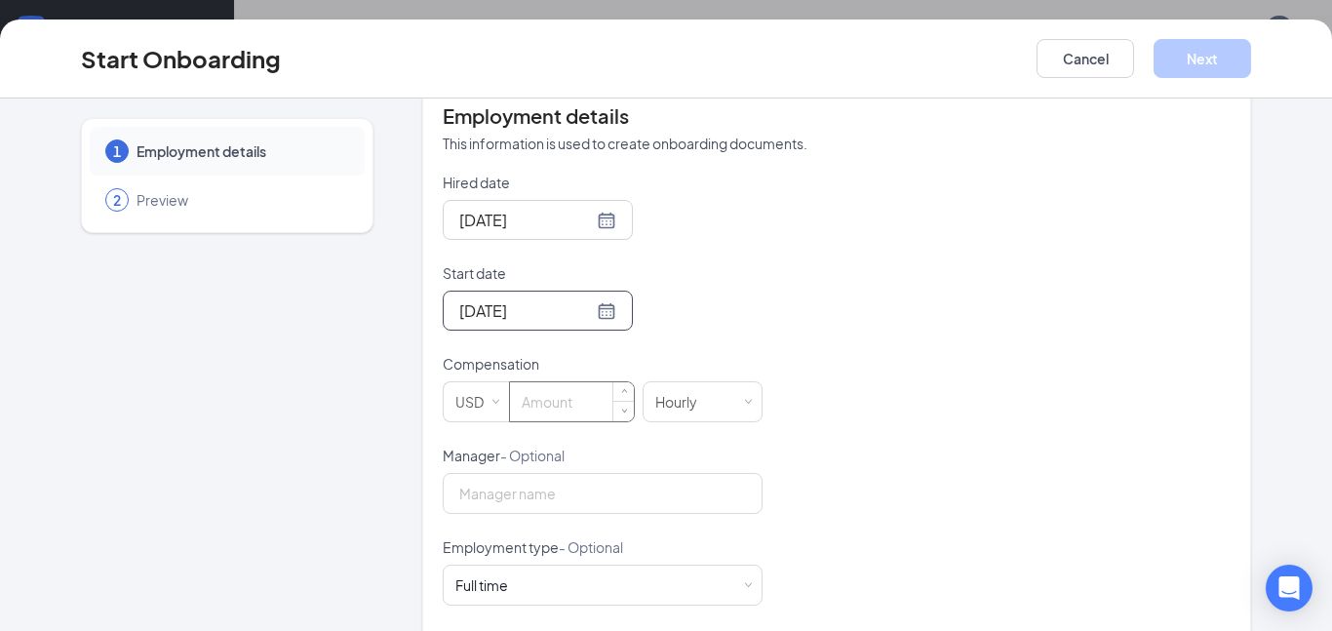
scroll to position [437, 0]
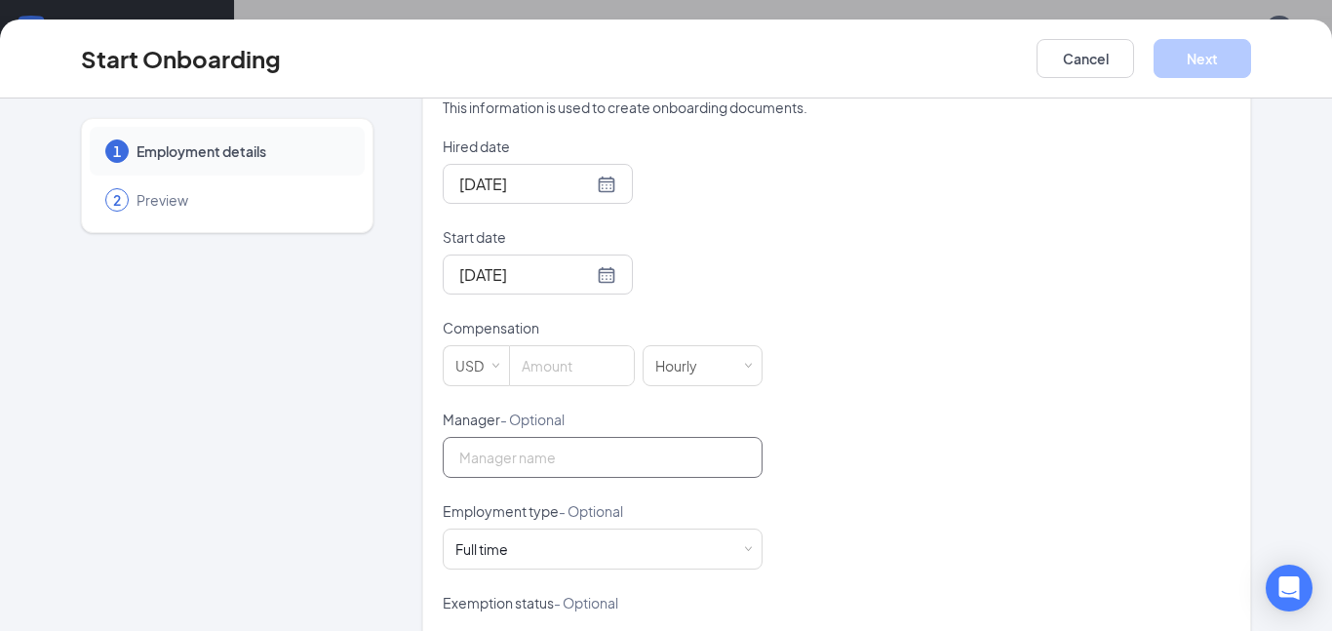
click at [605, 447] on input "Manager - Optional" at bounding box center [603, 457] width 320 height 41
click at [613, 442] on input "Manager - Optional" at bounding box center [603, 457] width 320 height 41
type input "m"
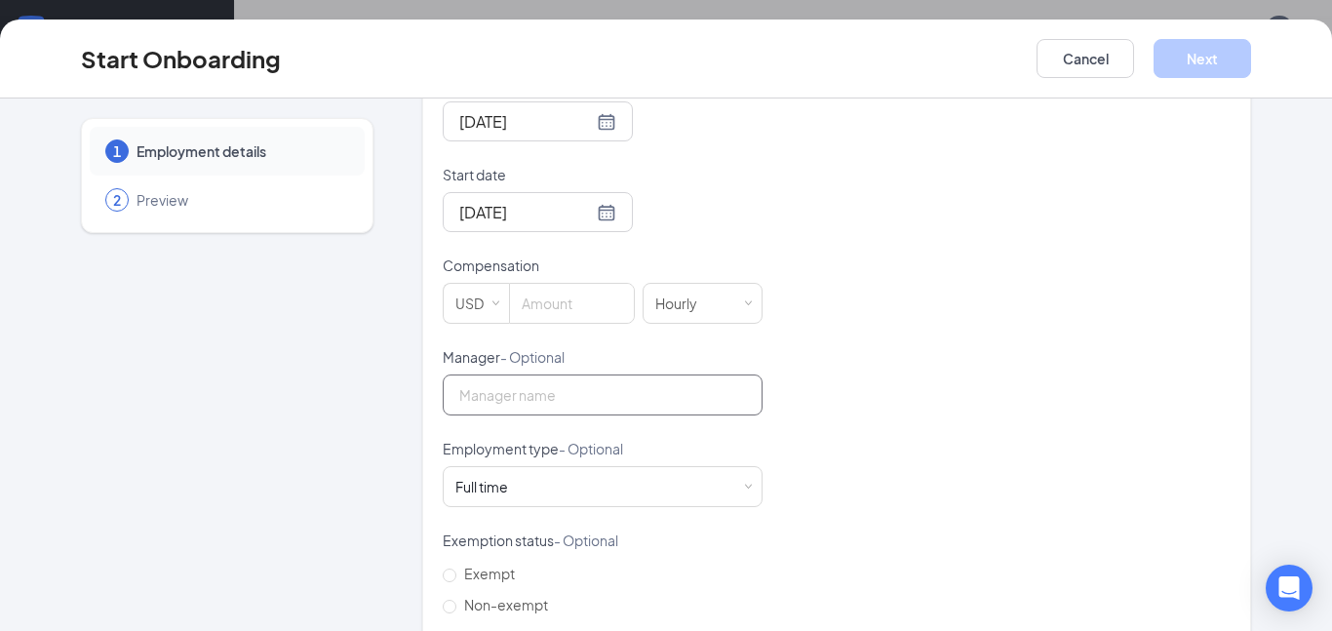
scroll to position [546, 0]
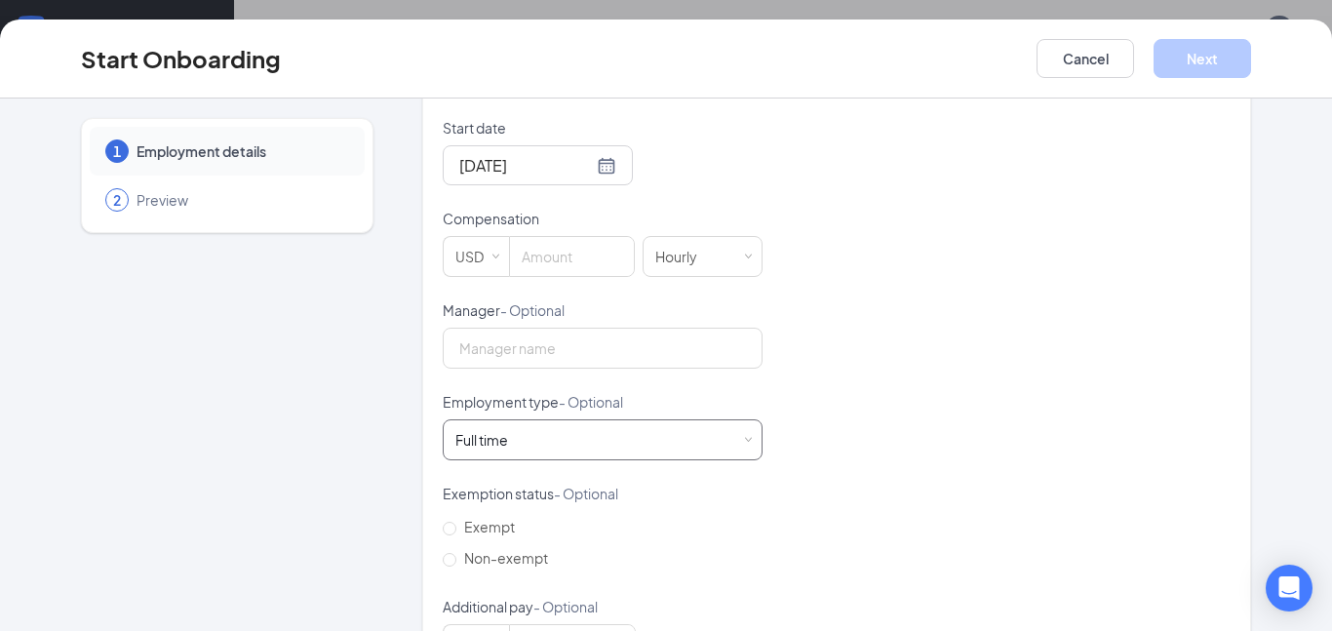
click at [723, 422] on div "Full time Works 30+ hours per week and is reasonably expected to work" at bounding box center [602, 439] width 295 height 39
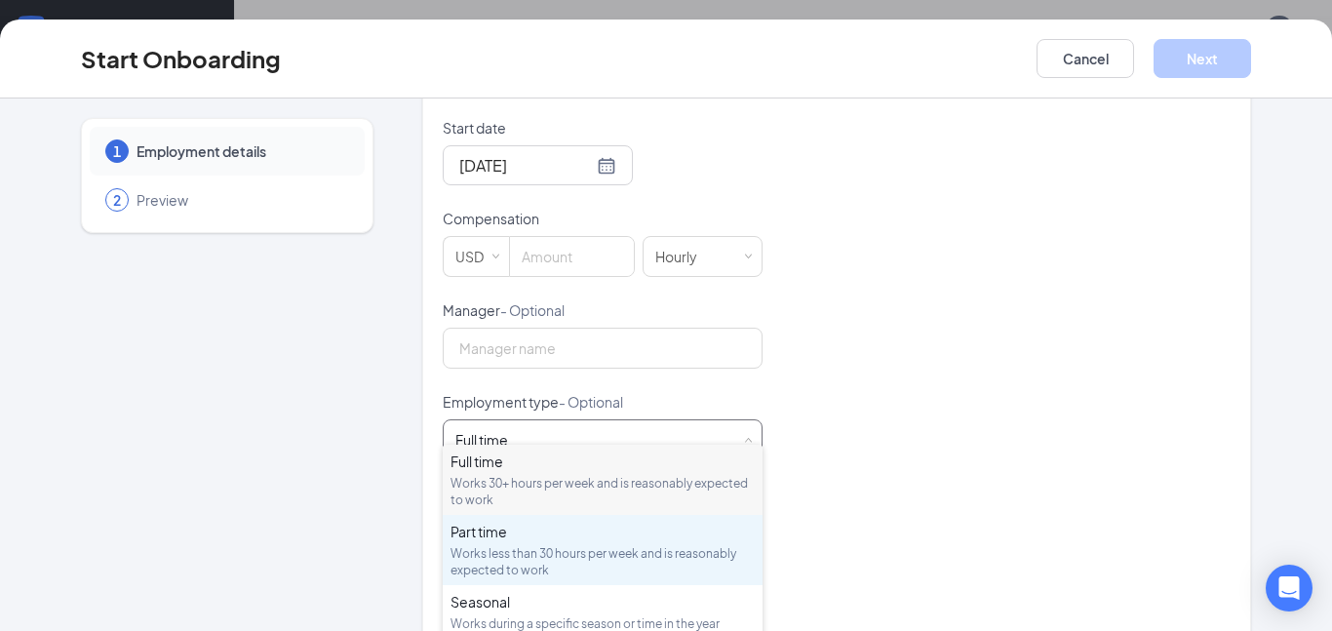
click at [656, 549] on div "Works less than 30 hours per week and is reasonably expected to work" at bounding box center [603, 561] width 304 height 33
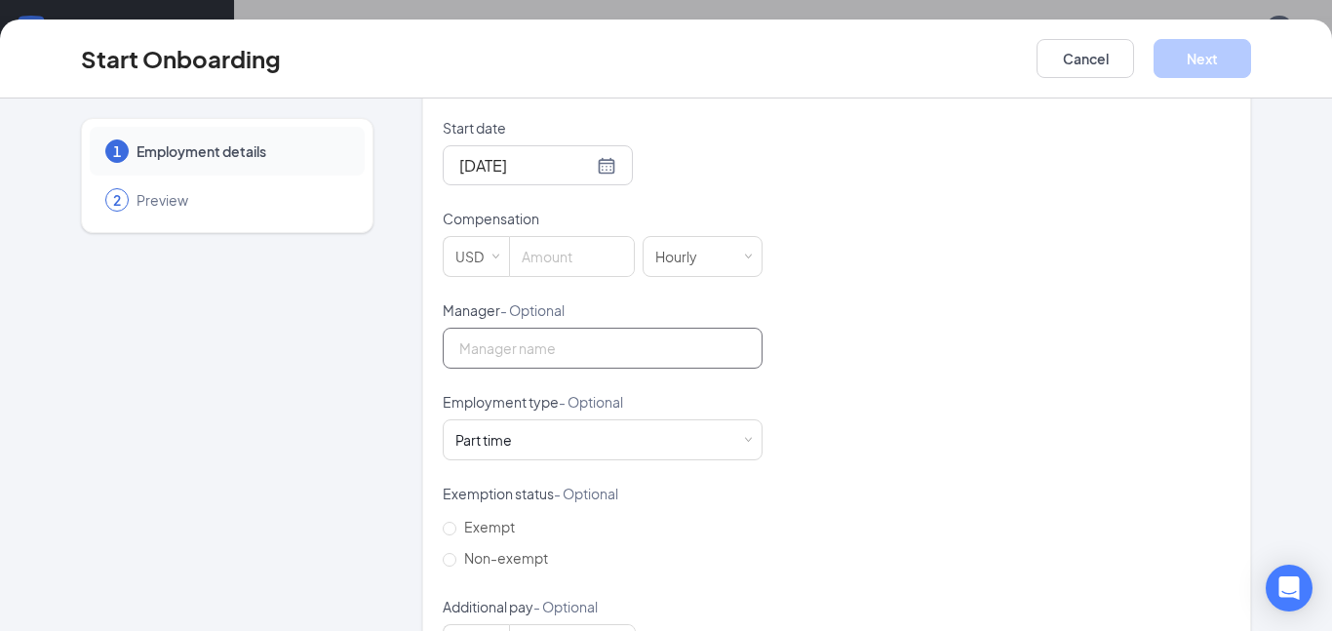
click at [606, 330] on input "Manager - Optional" at bounding box center [603, 348] width 320 height 41
type input "Lindett [PERSON_NAME]"
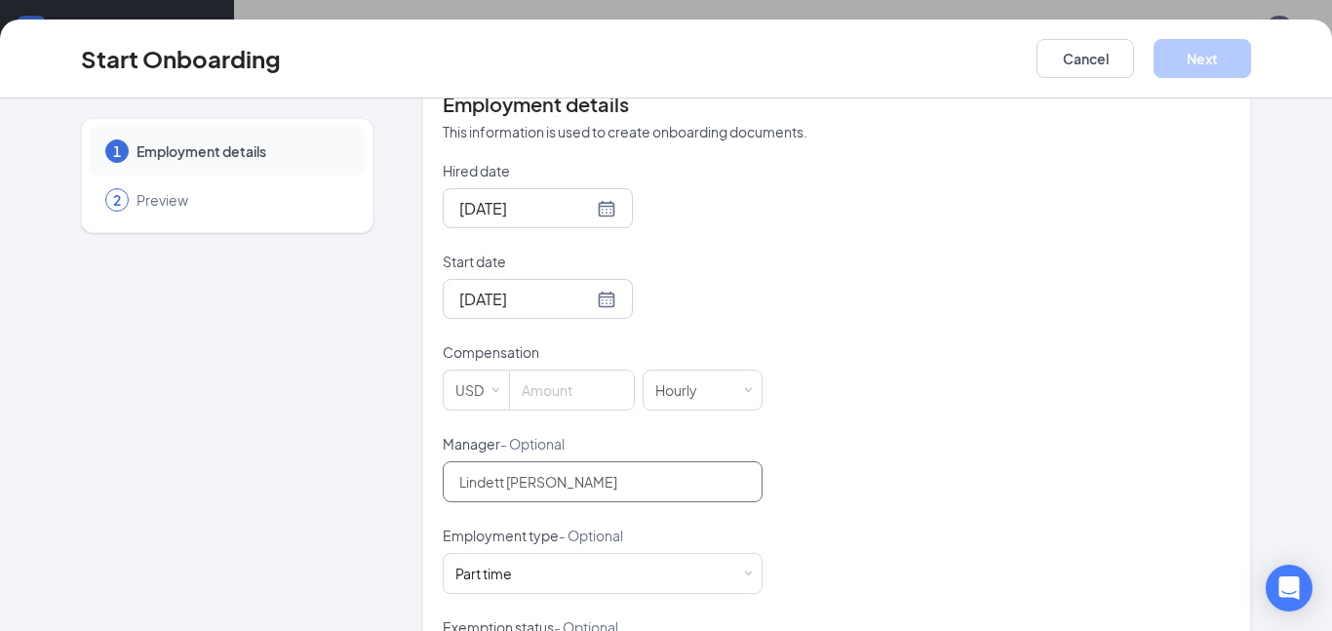
scroll to position [386, 0]
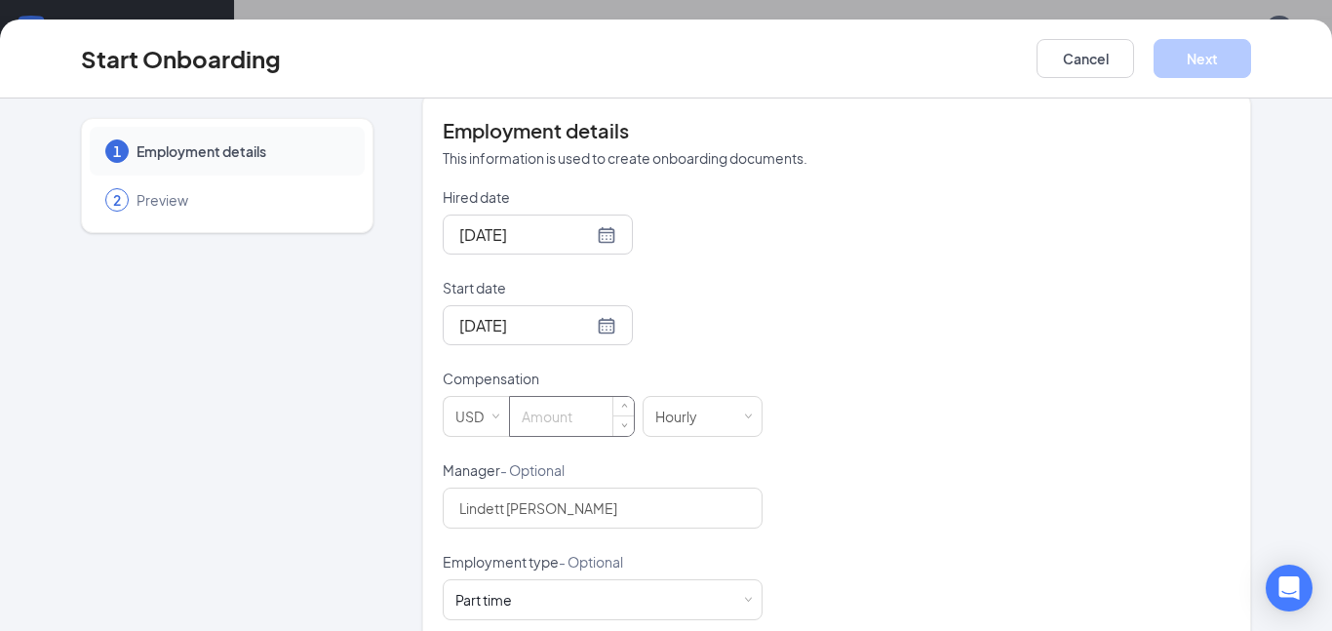
click at [587, 397] on input at bounding box center [572, 416] width 124 height 39
click at [621, 397] on span "Increase Value" at bounding box center [623, 408] width 20 height 23
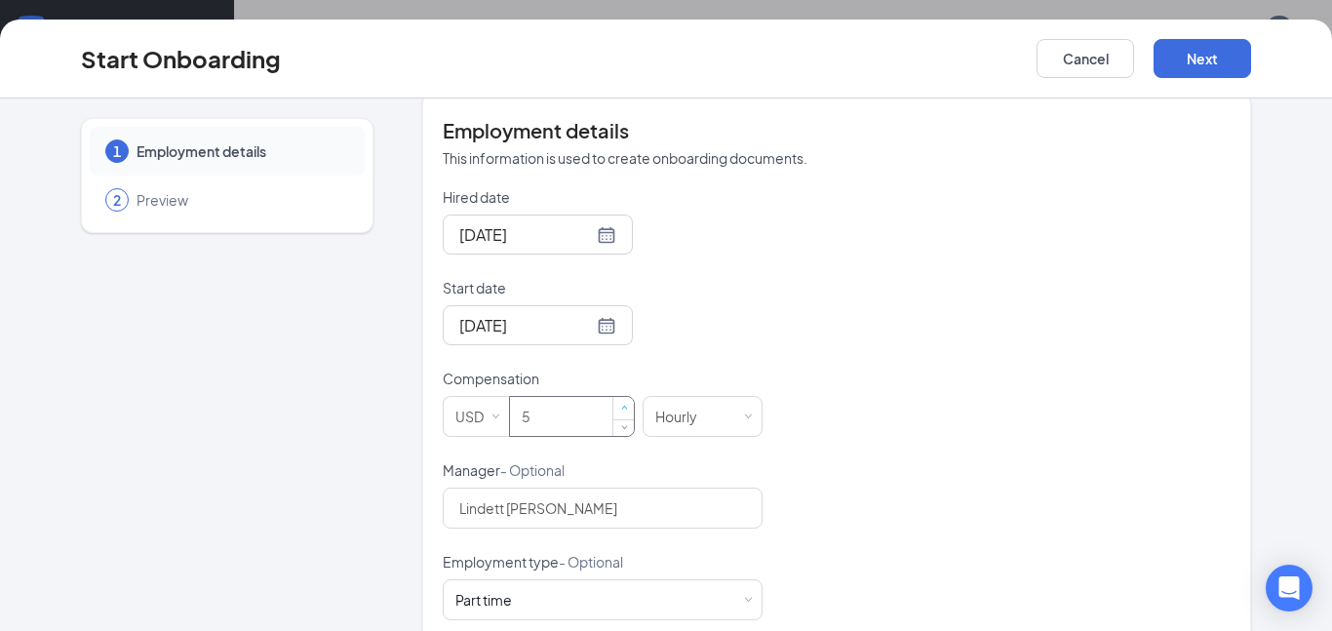
click at [621, 397] on span "Increase Value" at bounding box center [623, 408] width 20 height 23
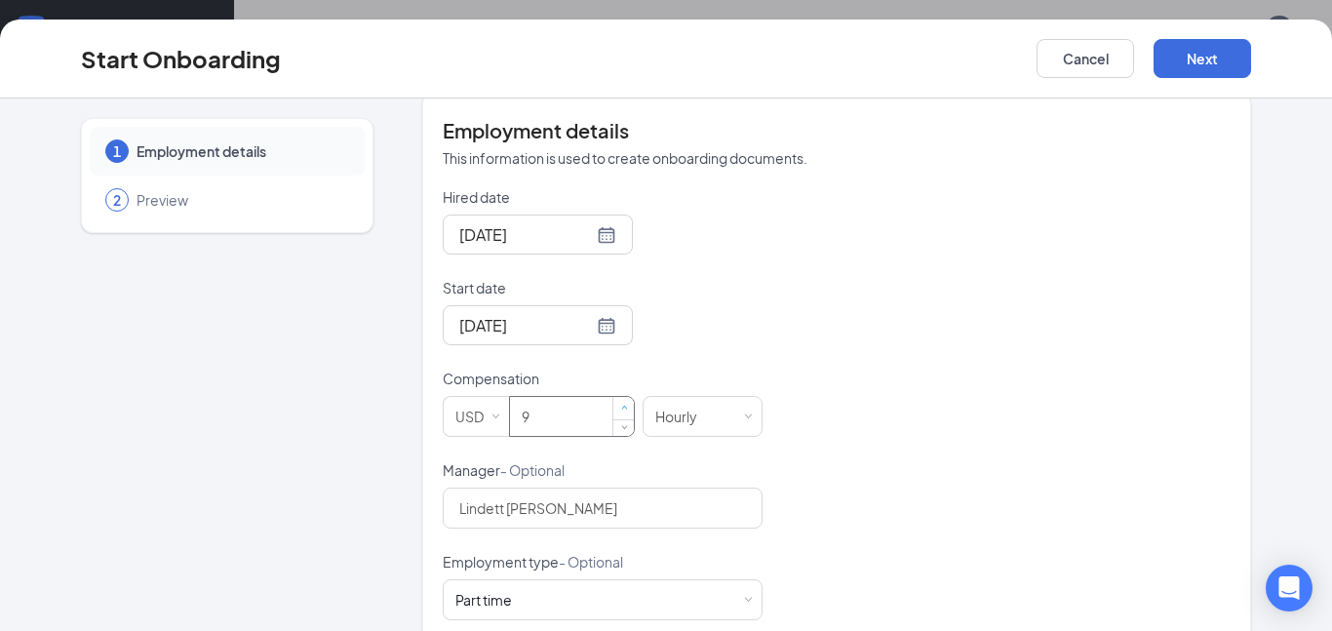
type input "10"
click at [621, 397] on span "Increase Value" at bounding box center [623, 408] width 20 height 23
click at [1106, 439] on div "Hired date [DATE] Start date [DATE] [DATE] Su Mo Tu We Th Fr Sa 28 29 30 1 2 3 …" at bounding box center [837, 506] width 788 height 638
click at [1198, 67] on button "Next" at bounding box center [1203, 58] width 98 height 39
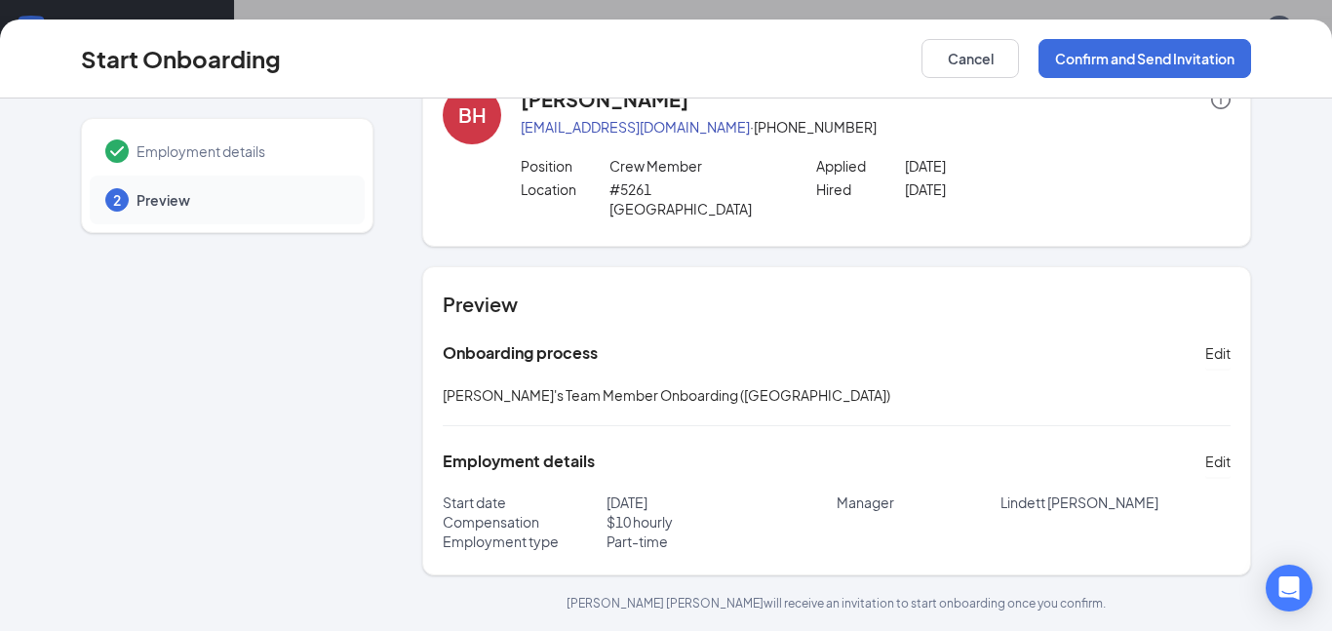
scroll to position [37, 0]
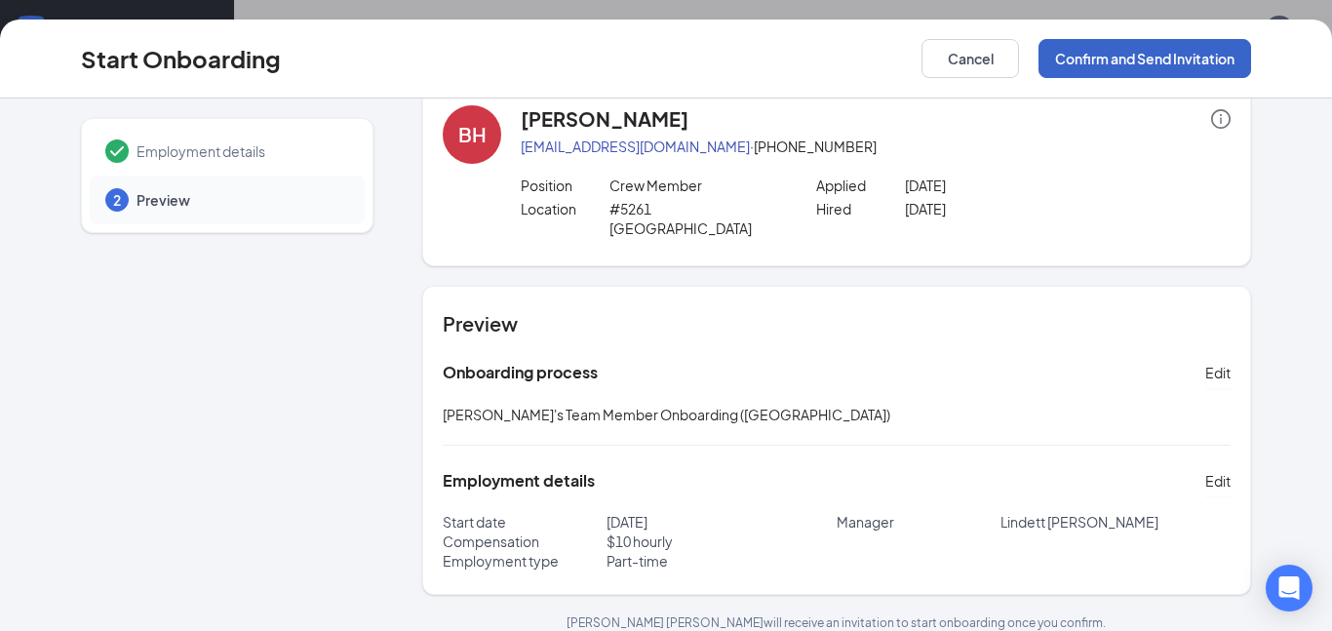
click at [1177, 59] on button "Confirm and Send Invitation" at bounding box center [1145, 58] width 213 height 39
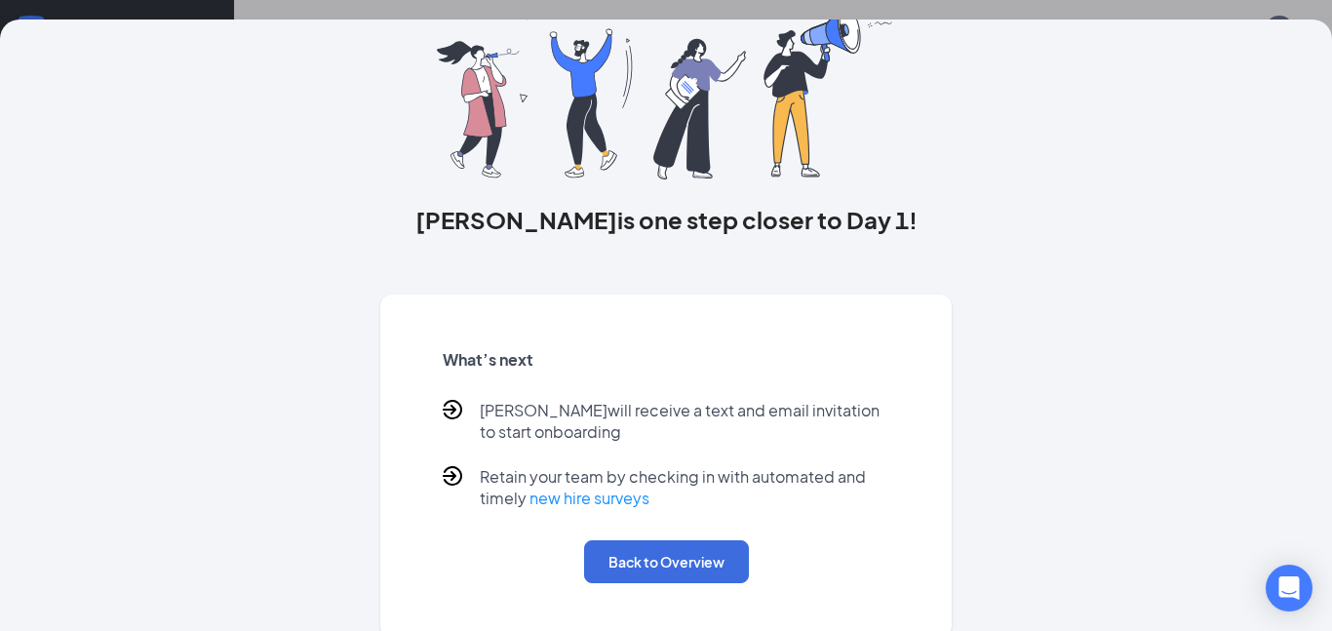
scroll to position [143, 0]
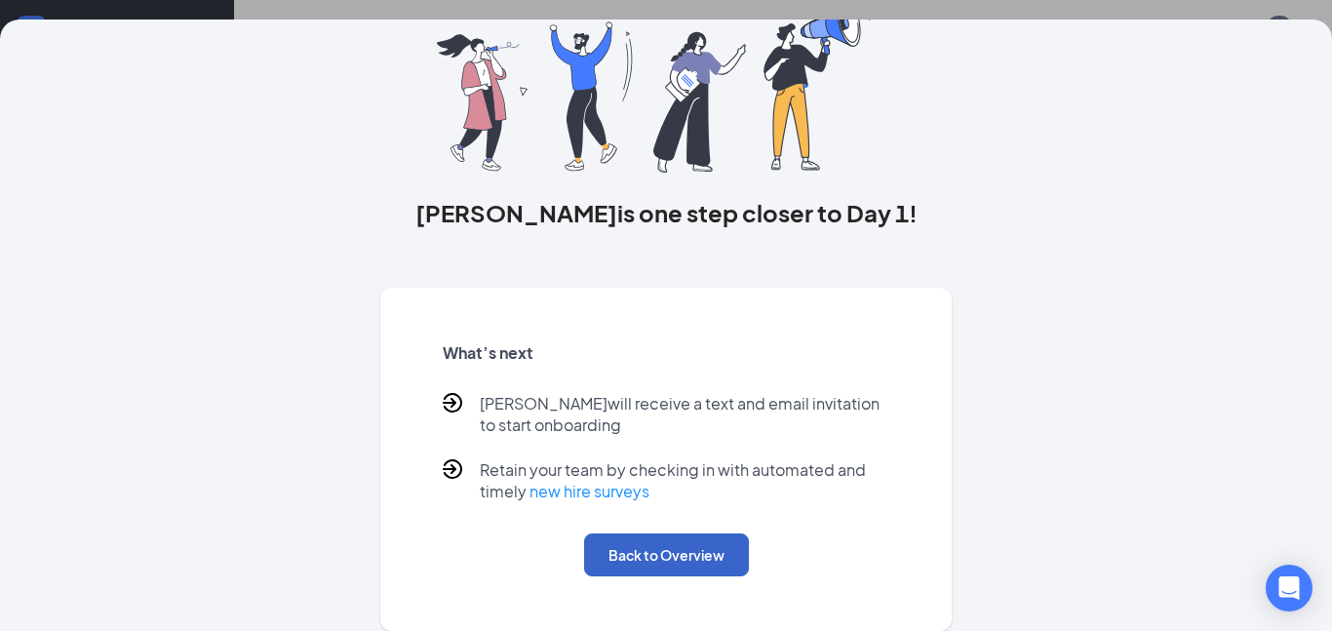
click at [675, 552] on button "Back to Overview" at bounding box center [666, 555] width 165 height 43
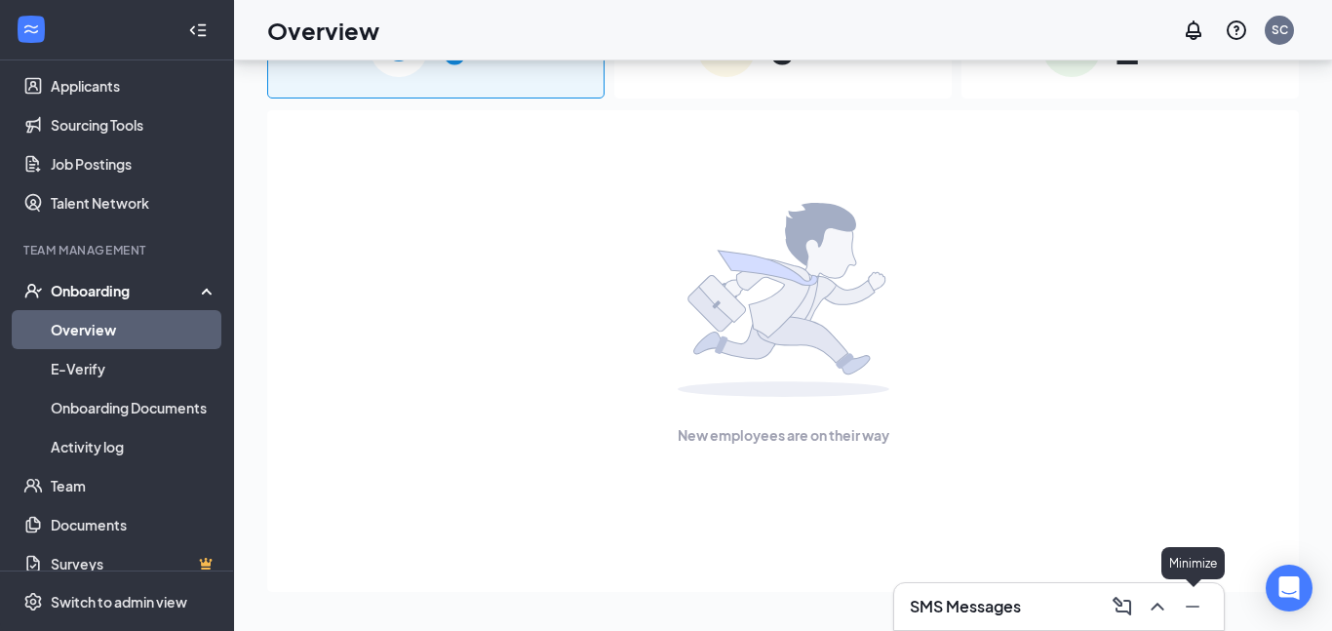
click at [1201, 609] on icon "Minimize" at bounding box center [1192, 606] width 23 height 23
